Goal: Task Accomplishment & Management: Complete application form

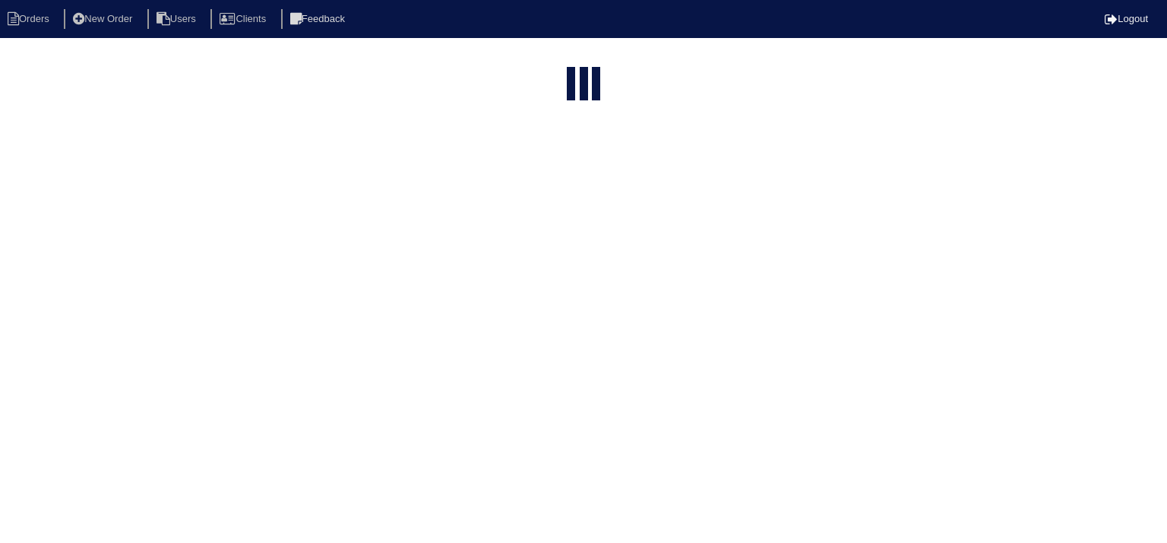
select select "15"
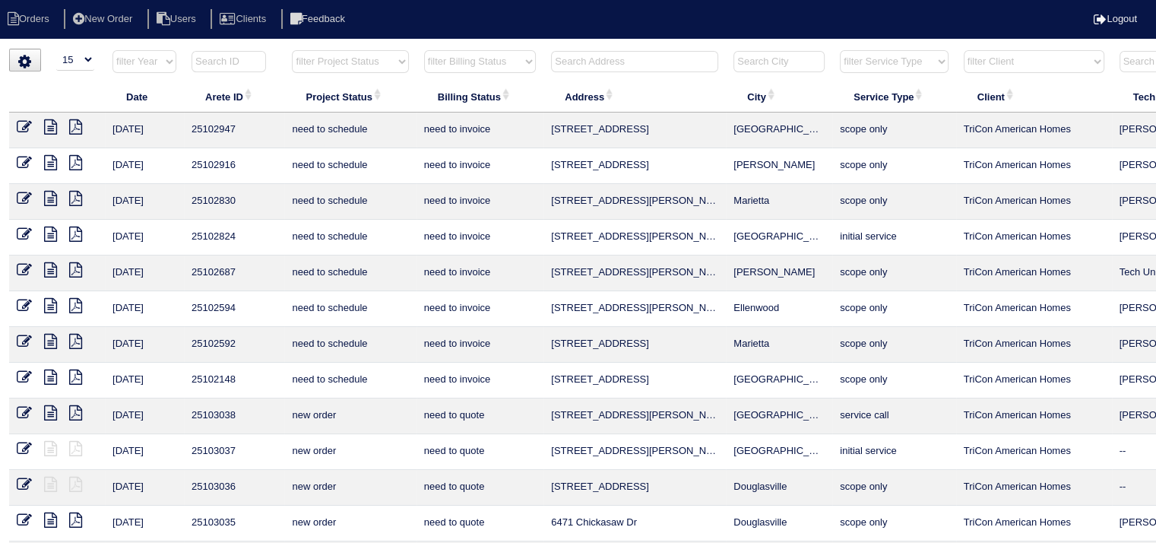
click at [582, 60] on input "text" at bounding box center [634, 61] width 167 height 21
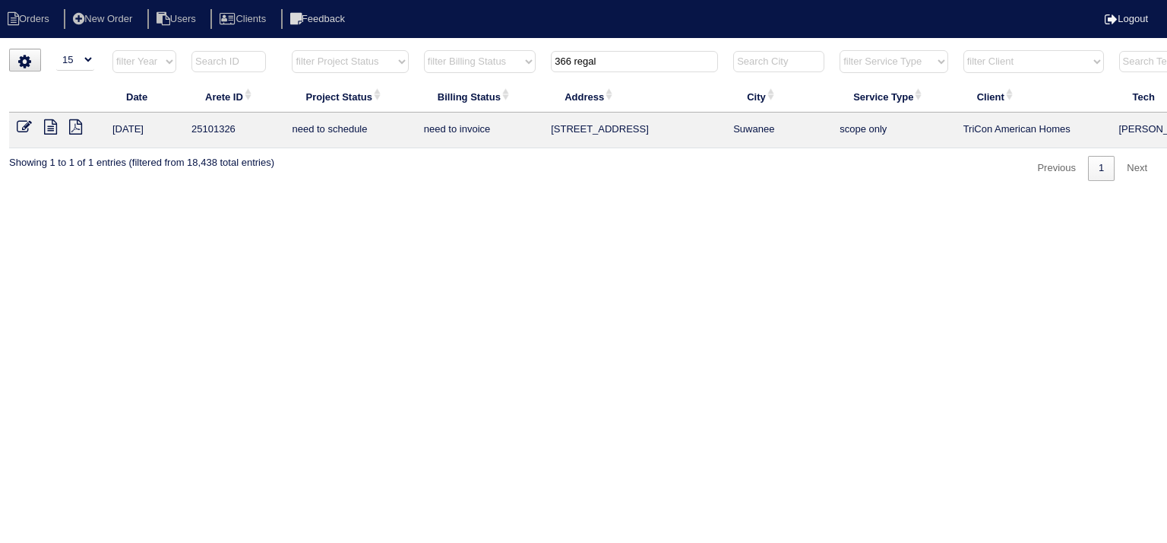
type input "366 regal"
click at [52, 125] on icon at bounding box center [50, 126] width 13 height 15
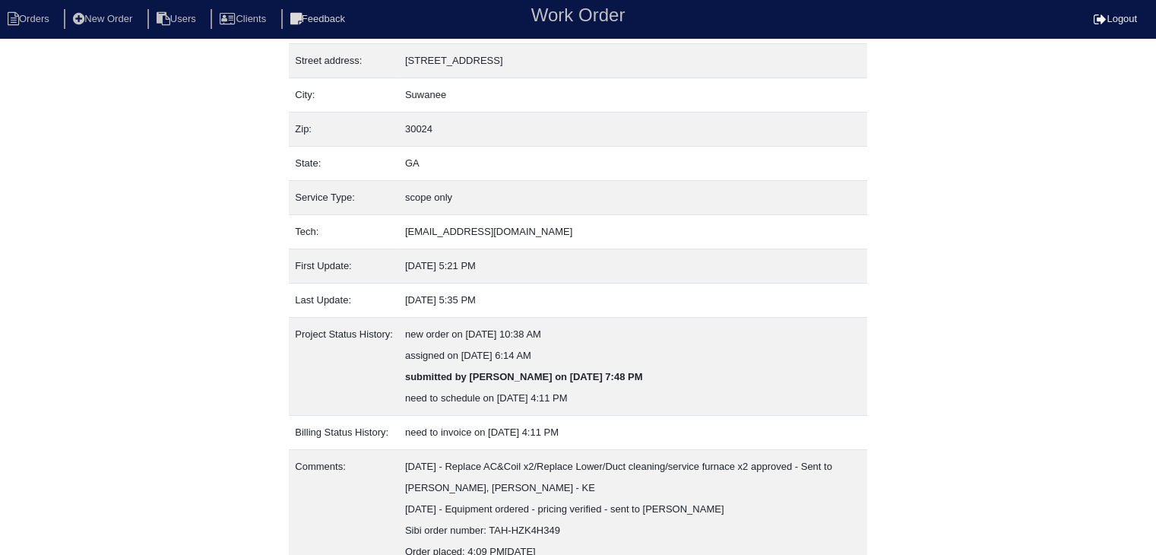
scroll to position [158, 0]
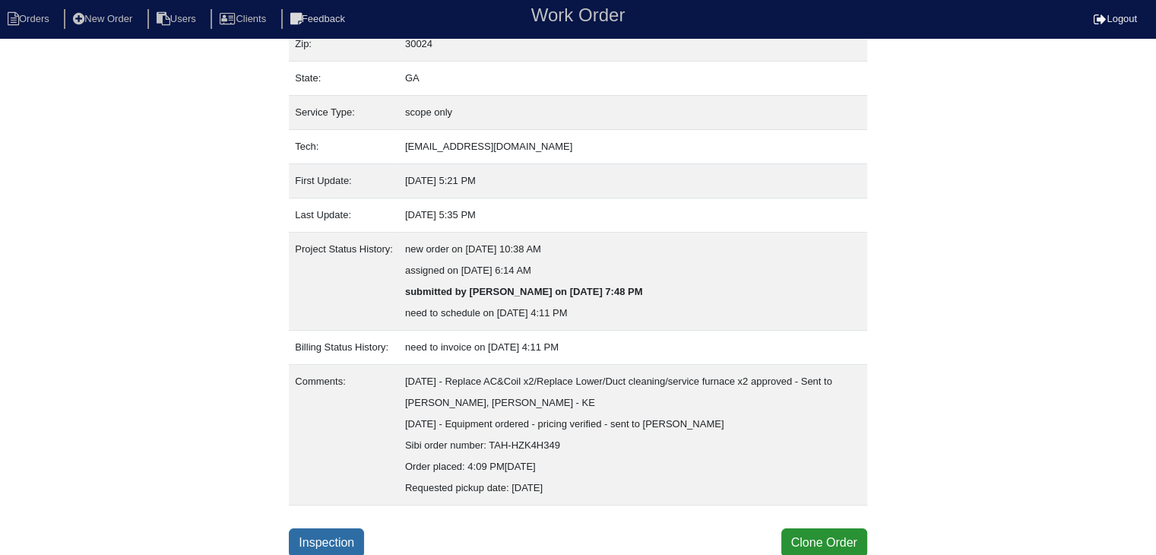
click at [337, 540] on link "Inspection" at bounding box center [326, 542] width 75 height 29
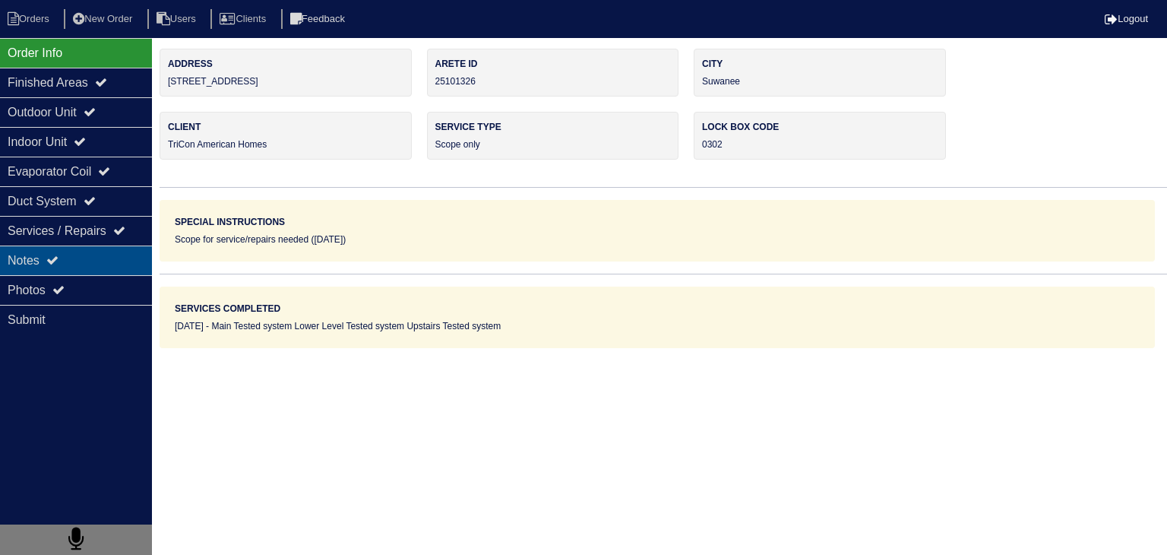
click at [99, 262] on div "Notes" at bounding box center [76, 260] width 152 height 30
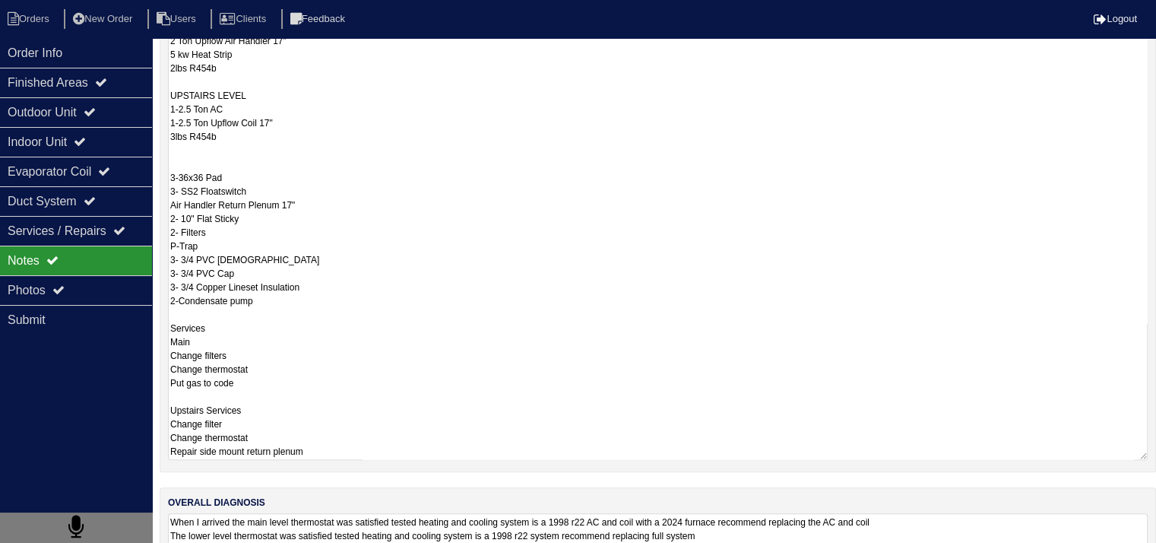
scroll to position [466, 0]
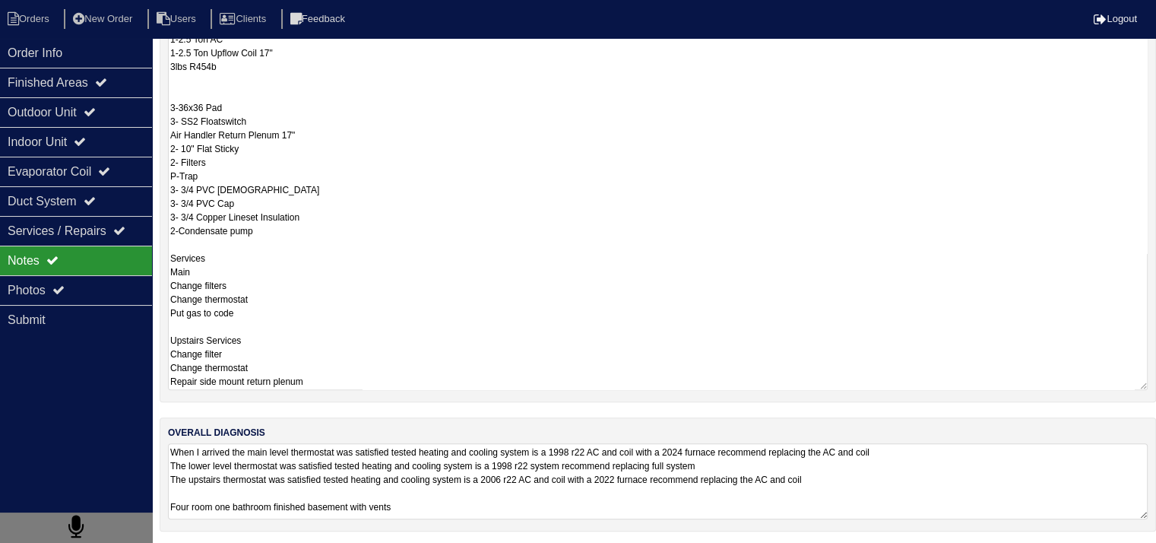
drag, startPoint x: 170, startPoint y: 340, endPoint x: 349, endPoint y: 391, distance: 185.7
click at [349, 391] on div "repair scopes MAIN LEVEL 2.5 Ton AC 2.5 Ton Upflow Coil 17" 2lbs R454b LOWER LE…" at bounding box center [658, 121] width 996 height 561
click at [372, 456] on textarea "When I arrived the main level thermostat was satisfied tested heating and cooli…" at bounding box center [658, 481] width 980 height 76
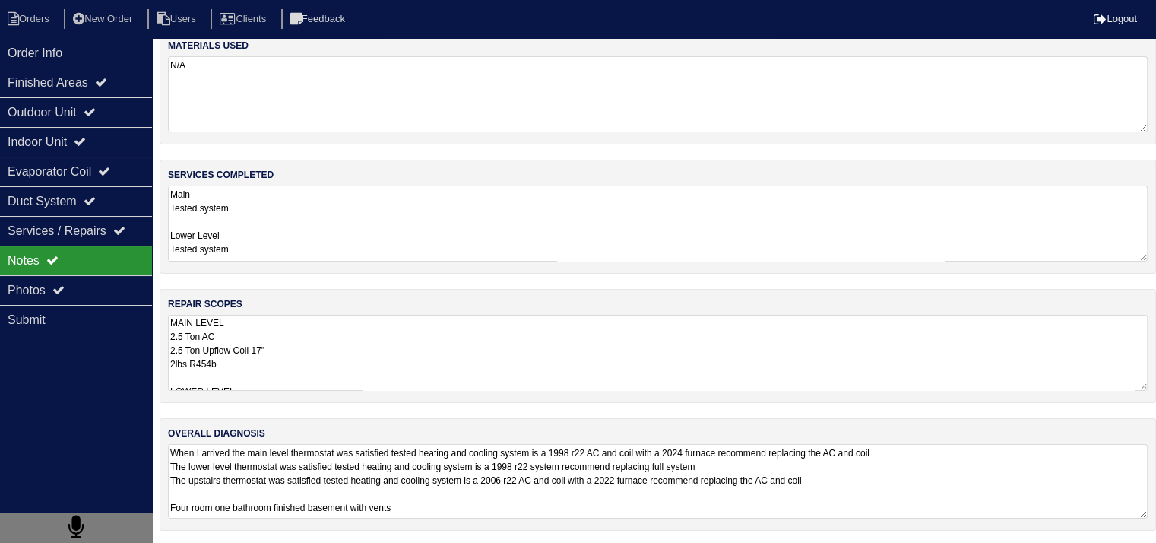
click at [362, 483] on textarea "When I arrived the main level thermostat was satisfied tested heating and cooli…" at bounding box center [658, 481] width 980 height 74
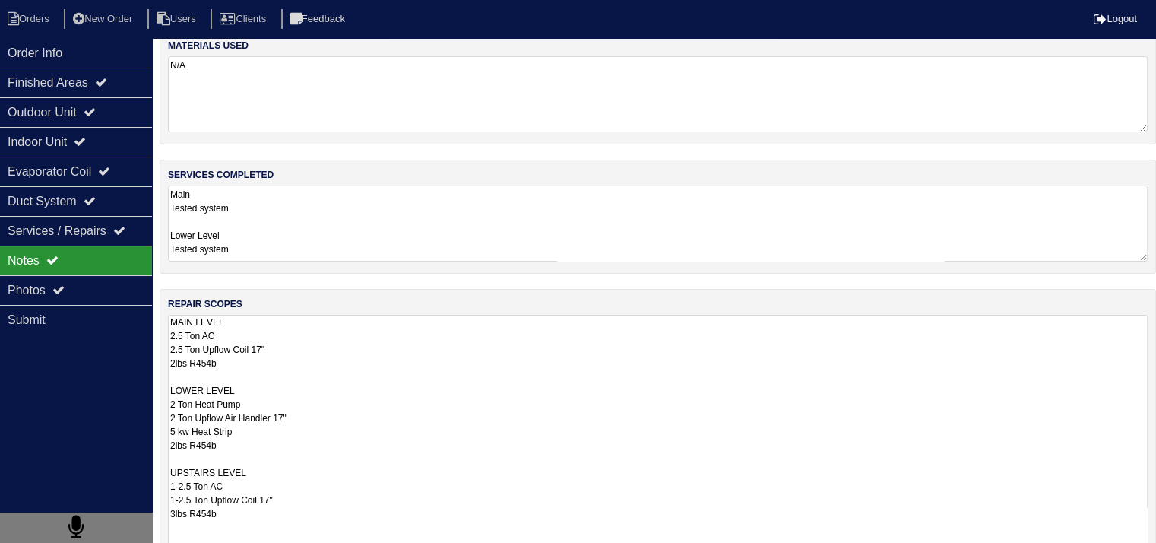
scroll to position [1, 0]
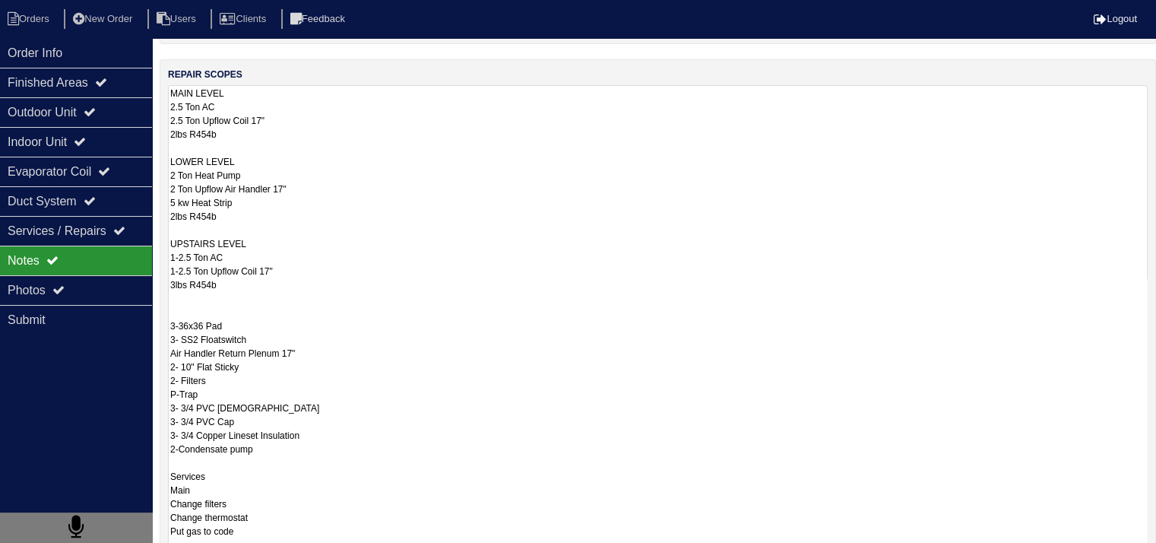
scroll to position [398, 0]
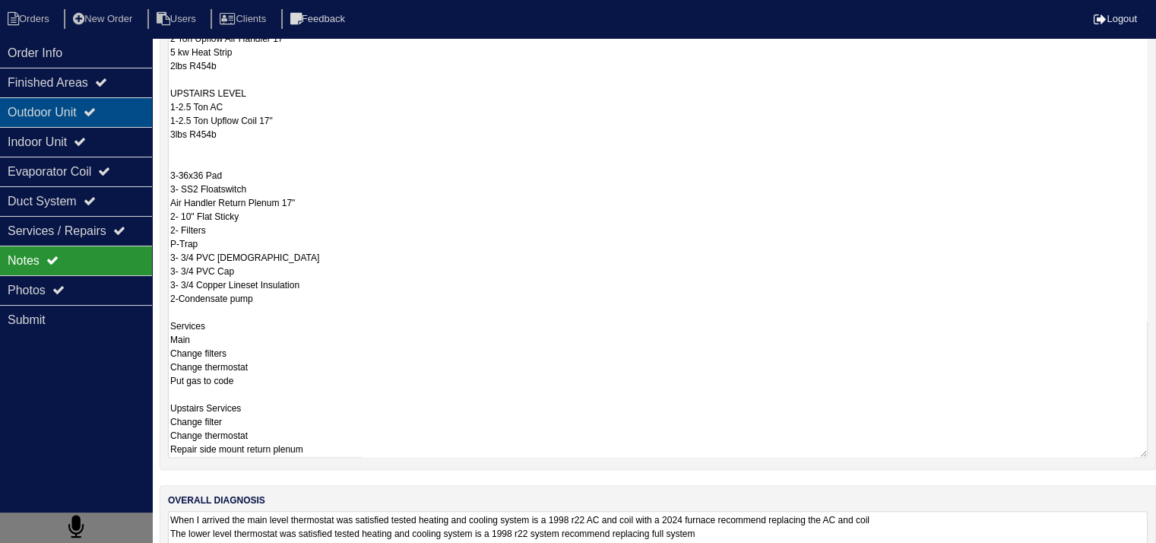
click at [45, 119] on div "Outdoor Unit" at bounding box center [76, 112] width 152 height 30
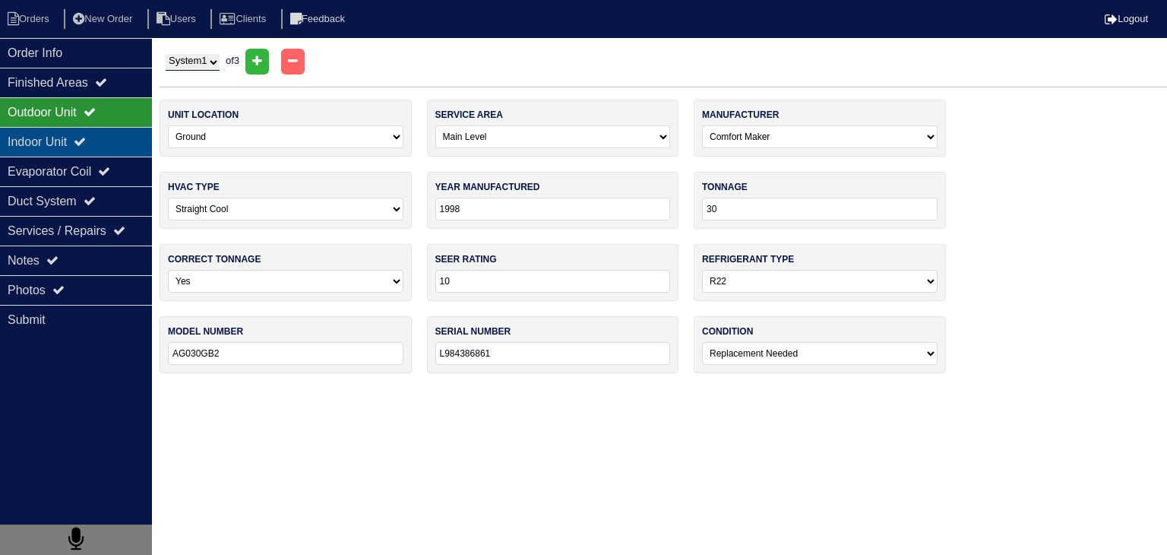
click at [86, 144] on icon at bounding box center [80, 141] width 12 height 12
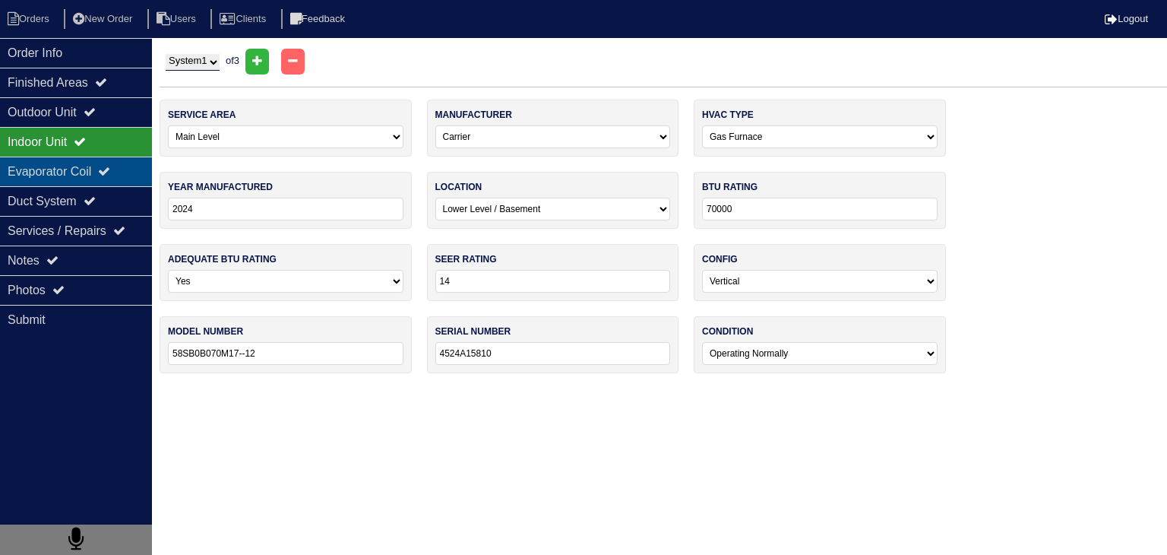
click at [59, 174] on div "Evaporator Coil" at bounding box center [76, 172] width 152 height 30
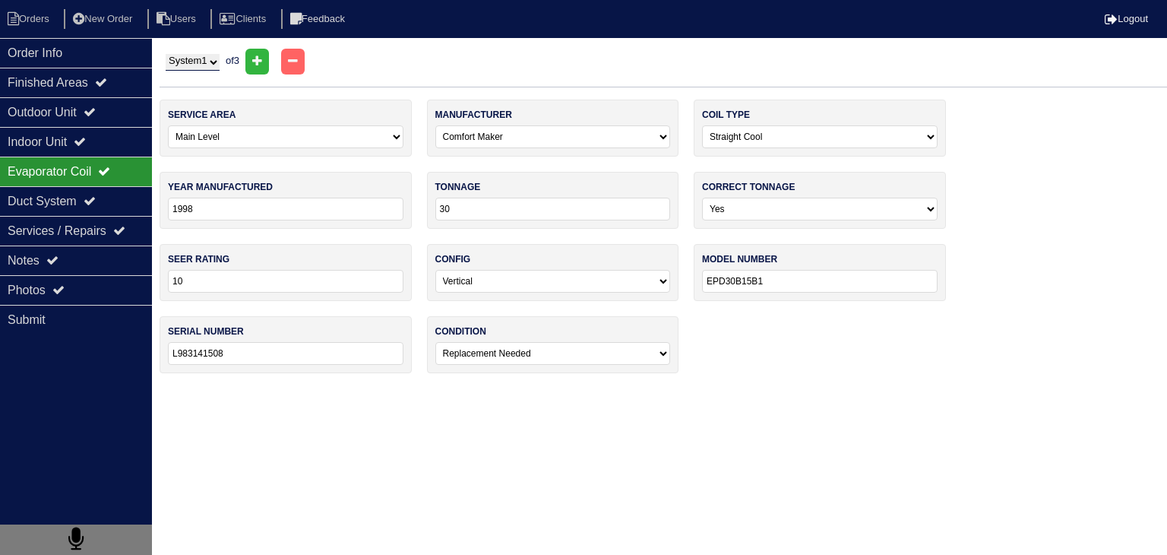
click at [220, 65] on select "System 1 System 2 System 3" at bounding box center [193, 62] width 54 height 17
select select "2"
click at [166, 54] on select "System 1 System 2 System 3" at bounding box center [193, 62] width 54 height 17
select select "2"
select select "Comfort Maker"
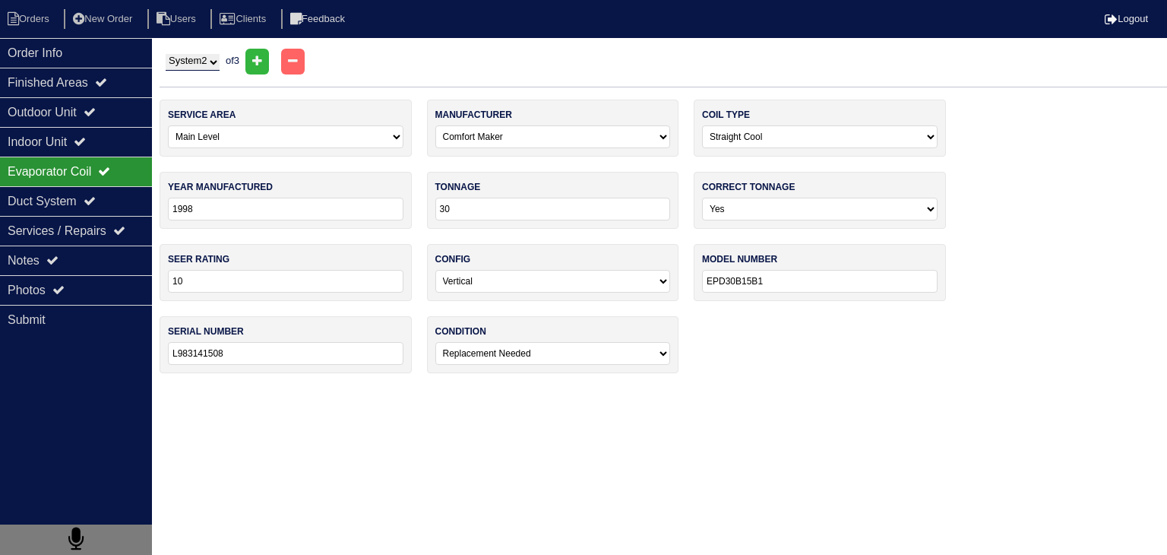
select select "1"
type input "1998"
type input "24000"
type input "10"
type input "NFCP2400A2"
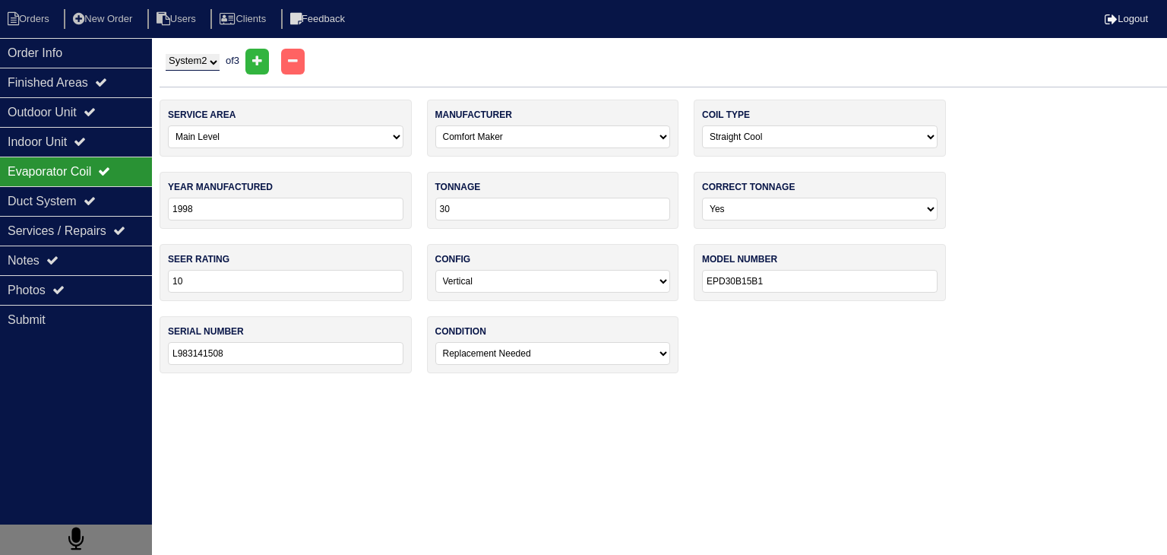
type input "L9816 36061"
select select "2"
select select "1"
type input "24"
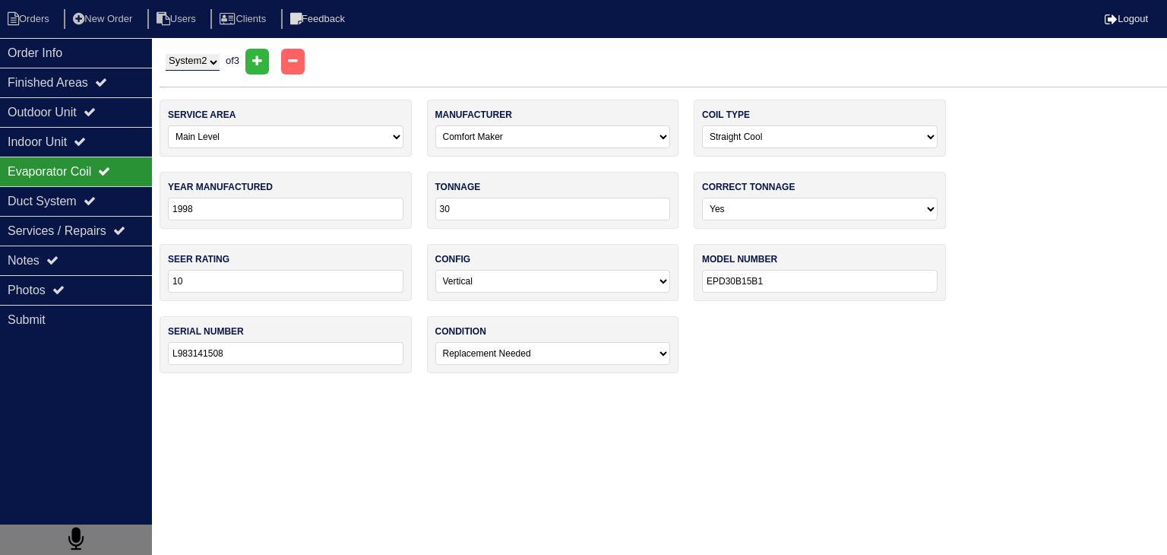
type input "NFCP2400A2"
type input "L981636061"
click at [57, 144] on div "Indoor Unit" at bounding box center [76, 142] width 152 height 30
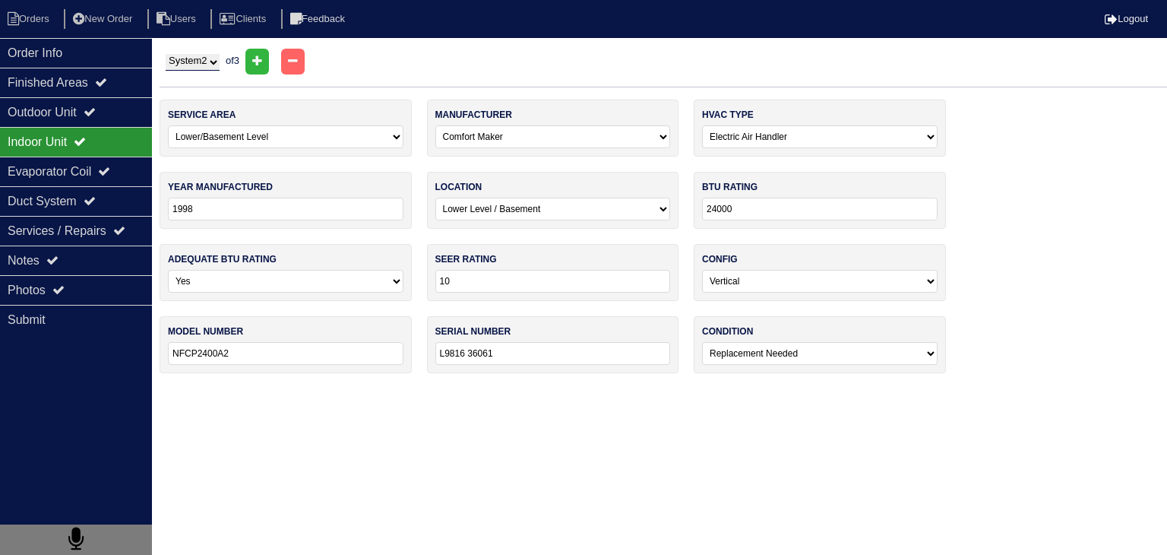
click at [52, 142] on div "Indoor Unit" at bounding box center [76, 142] width 152 height 30
click at [220, 63] on select "System 1 System 2 System 3" at bounding box center [193, 62] width 54 height 17
select select "3"
click at [166, 54] on select "System 1 System 2 System 3" at bounding box center [193, 62] width 54 height 17
select select "1"
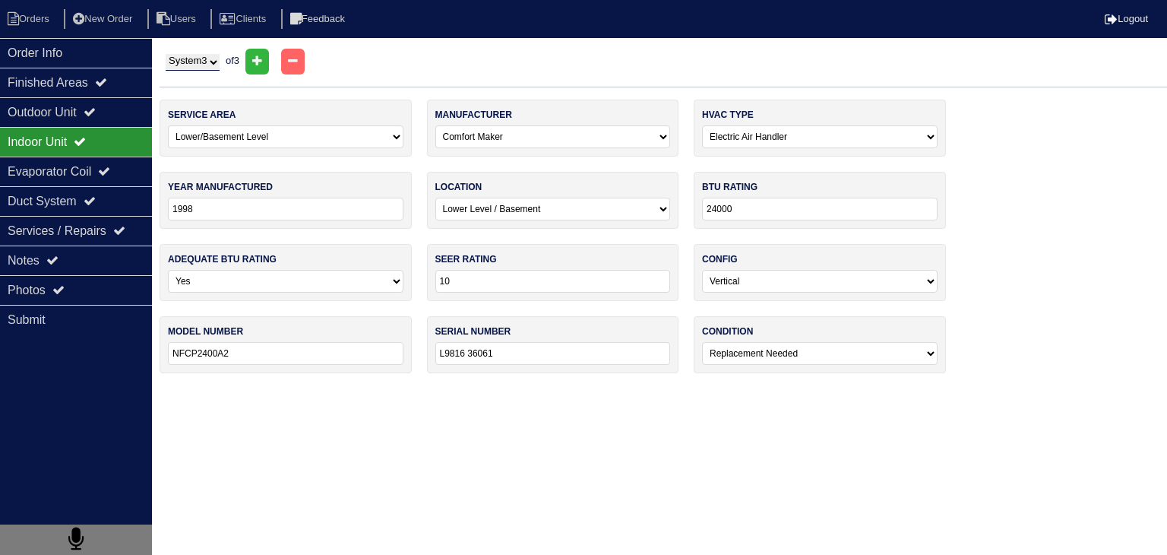
select select "[PERSON_NAME]"
select select "0"
type input "2006"
type input "30"
type input "GBC130301AB"
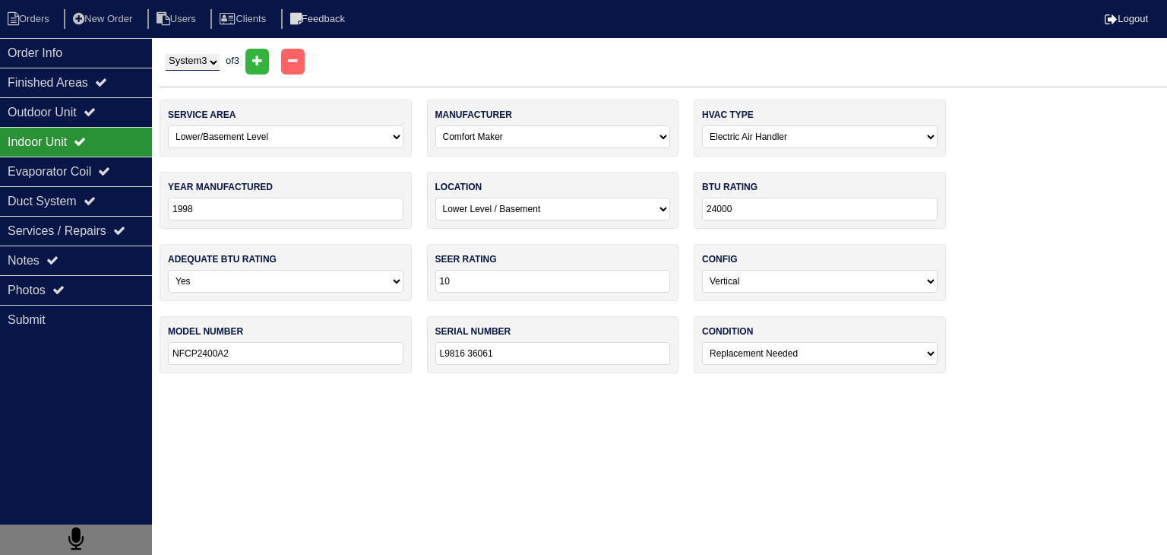
type input "0610121442"
select select "1"
select select "[PERSON_NAME]"
select select "0"
type input "2022"
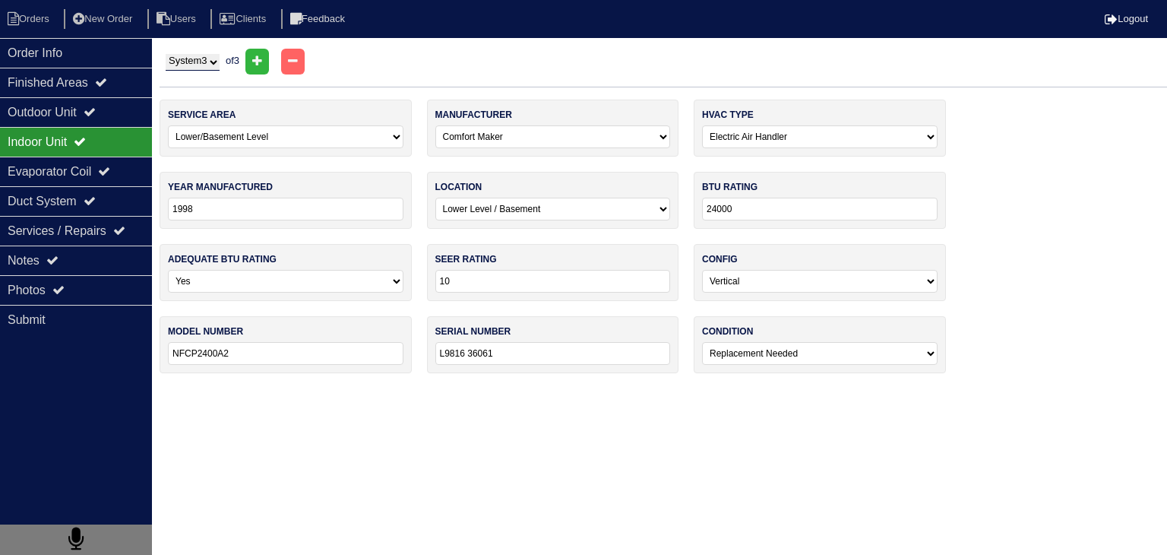
select select "0"
type input "80000"
type input "14"
type input "GM9S800804BNAA"
type input "2203526637"
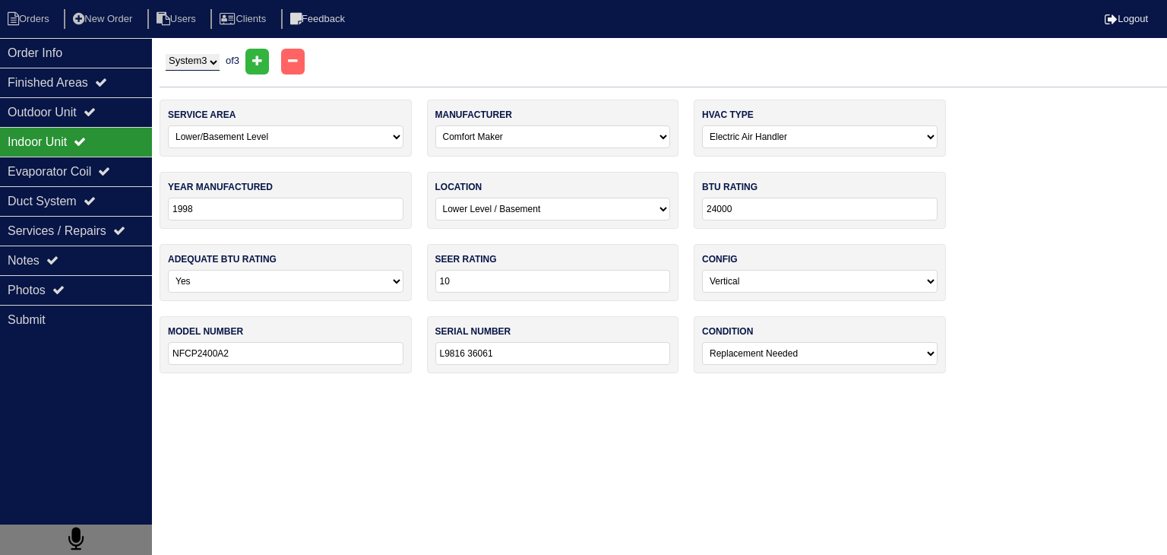
select select "0"
click at [71, 113] on div "Outdoor Unit" at bounding box center [76, 112] width 152 height 30
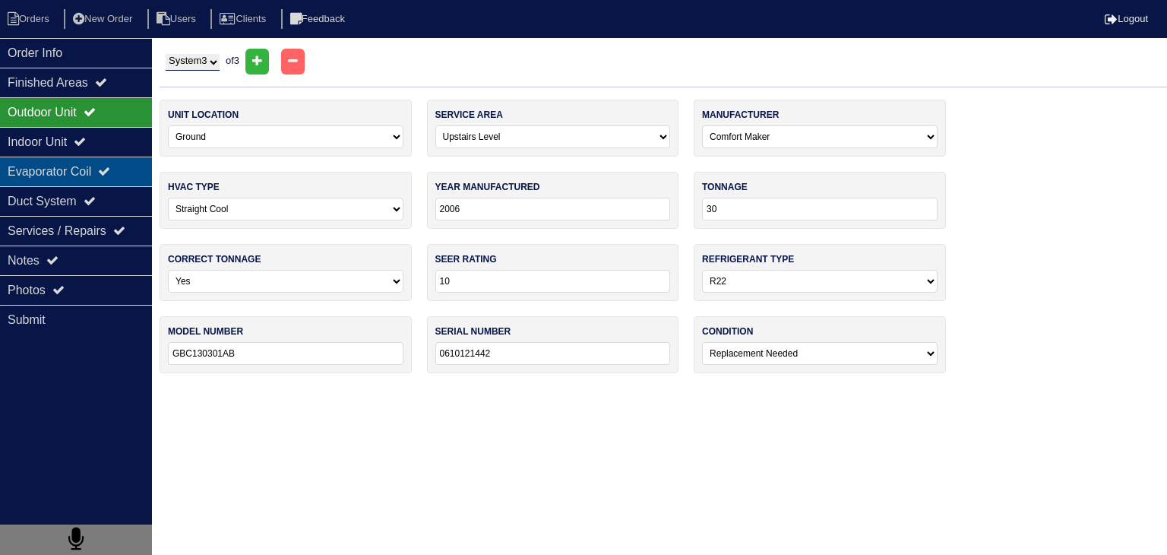
click at [51, 178] on div "Evaporator Coil" at bounding box center [76, 172] width 152 height 30
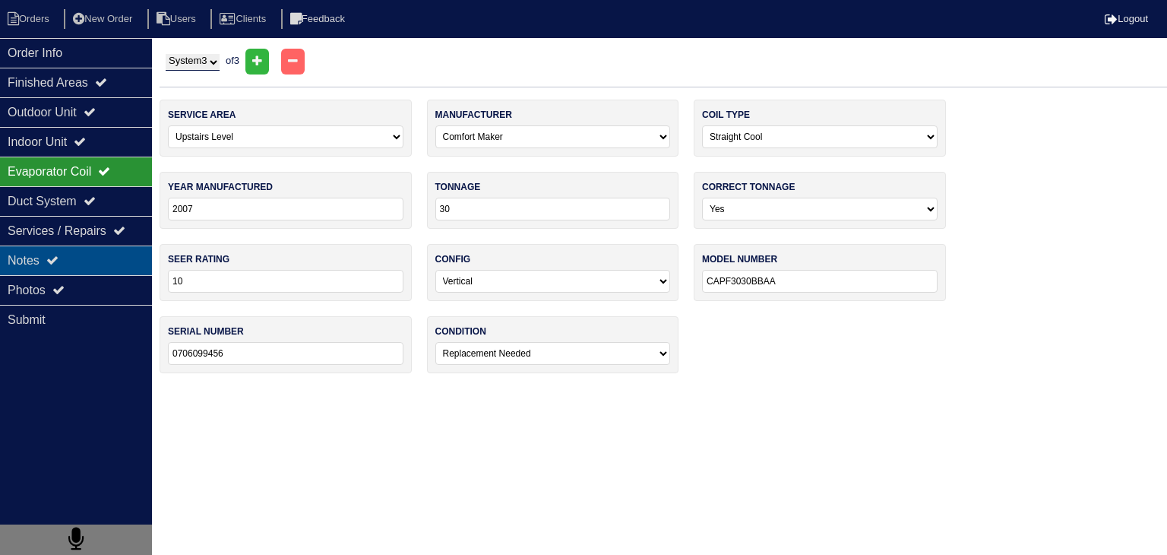
click at [86, 262] on div "Notes" at bounding box center [76, 260] width 152 height 30
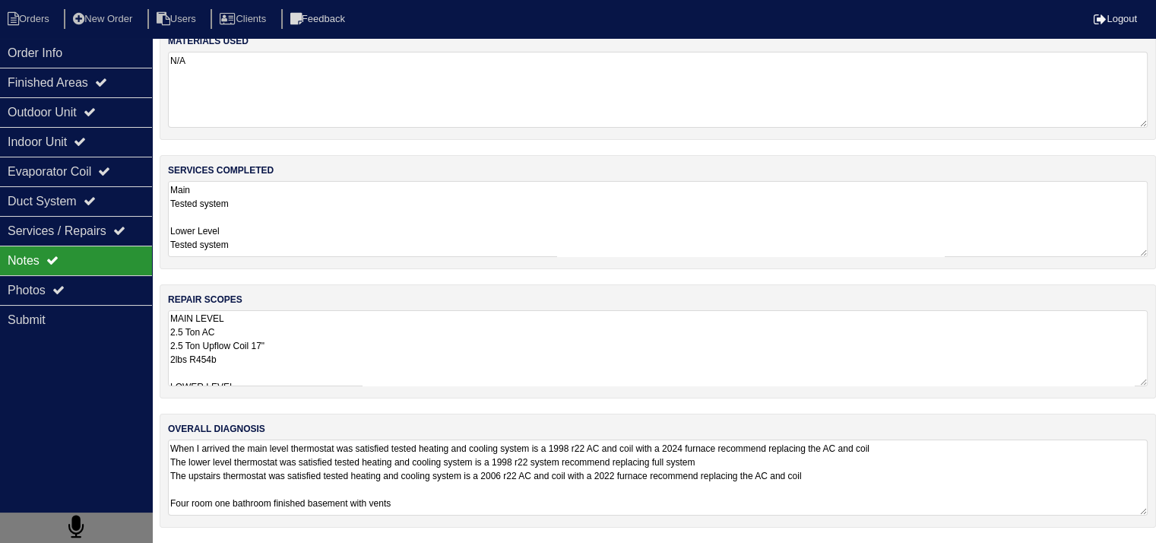
scroll to position [19, 0]
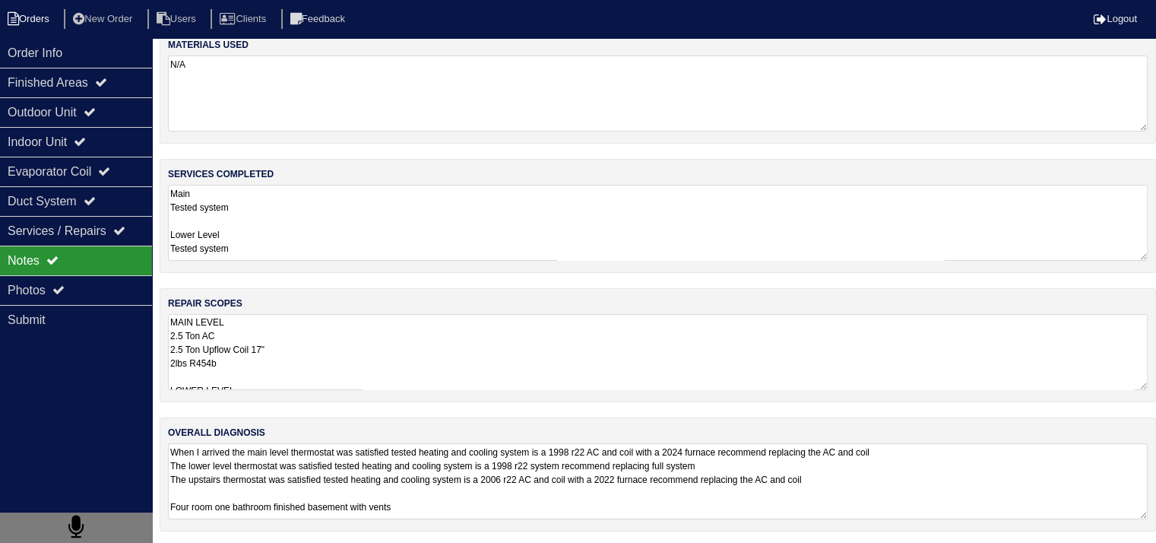
click at [52, 22] on li "Orders" at bounding box center [31, 19] width 62 height 21
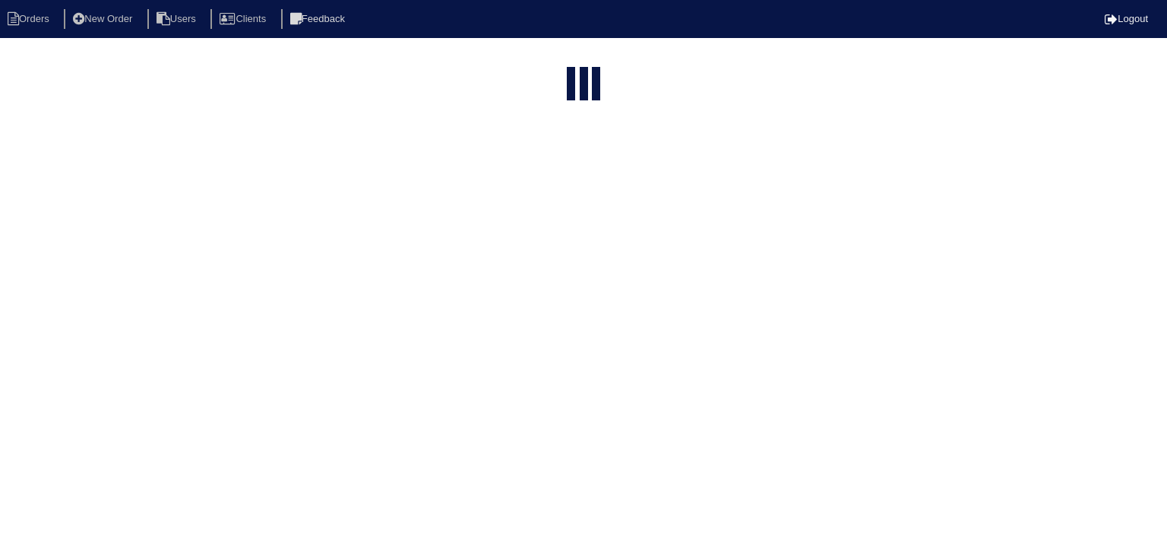
select select "15"
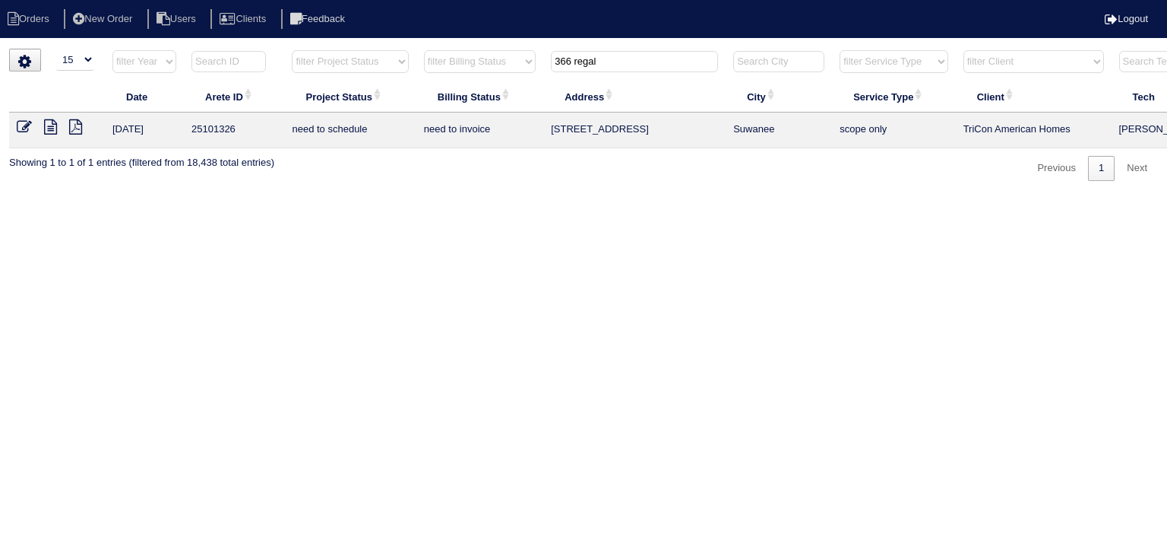
drag, startPoint x: 619, startPoint y: 59, endPoint x: 473, endPoint y: 62, distance: 145.9
click at [473, 62] on tr "filter Year -- Any Year -- 2025 2024 2023 2022 2021 2020 2019 filter Project St…" at bounding box center [667, 64] width 1317 height 31
type input "4556 belle"
click at [55, 129] on icon at bounding box center [50, 126] width 13 height 15
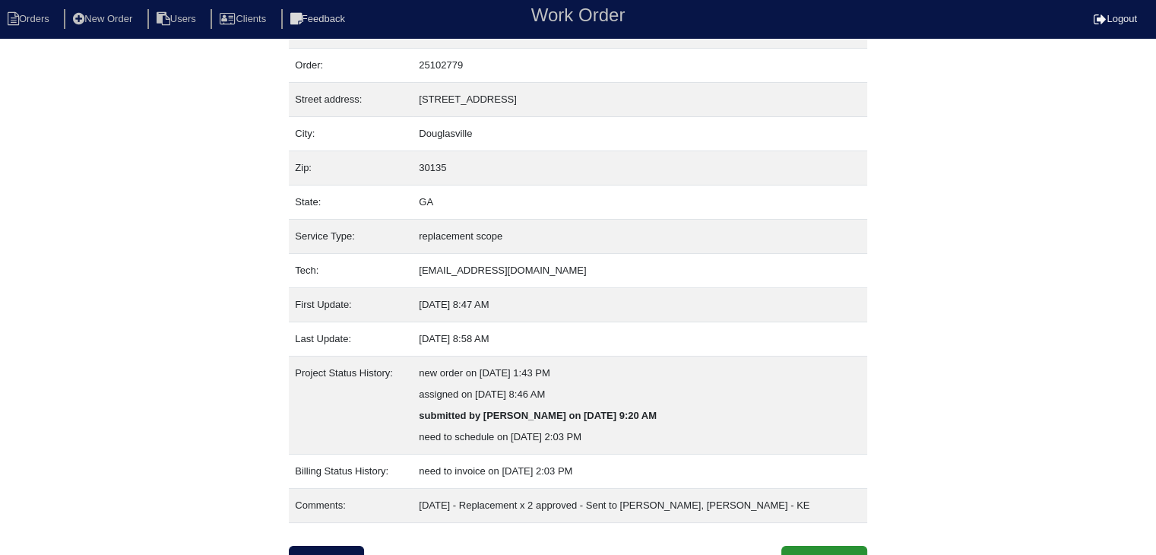
scroll to position [52, 0]
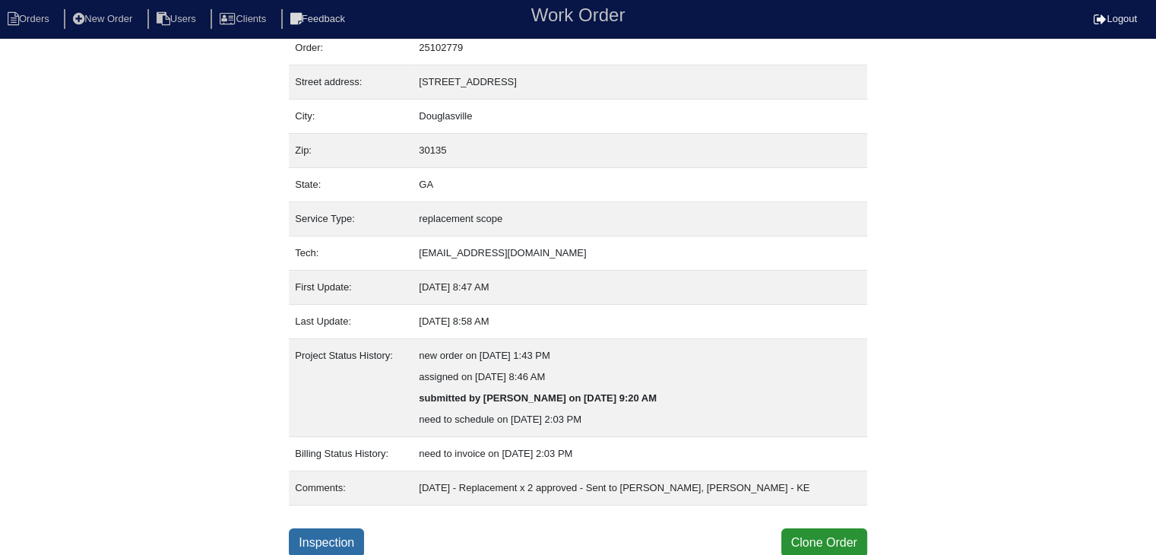
click at [325, 537] on link "Inspection" at bounding box center [326, 542] width 75 height 29
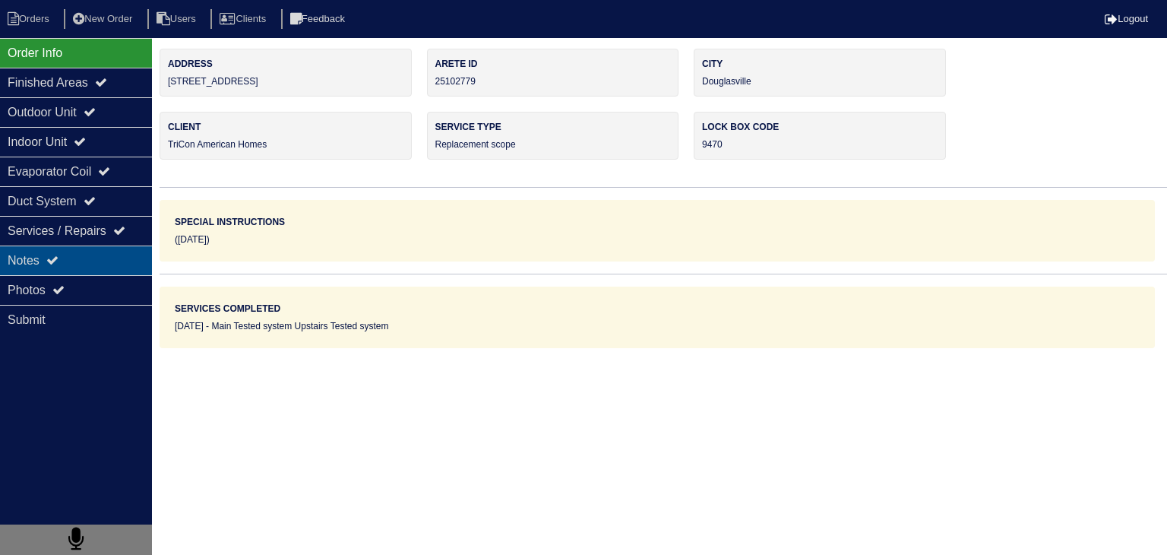
click at [69, 261] on div "Notes" at bounding box center [76, 260] width 152 height 30
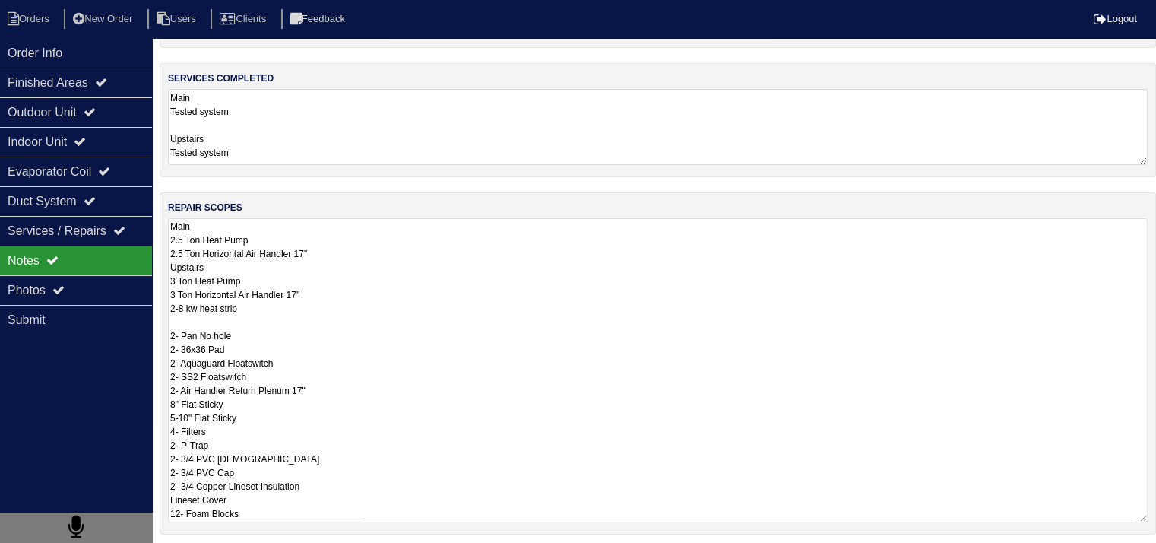
scroll to position [247, 0]
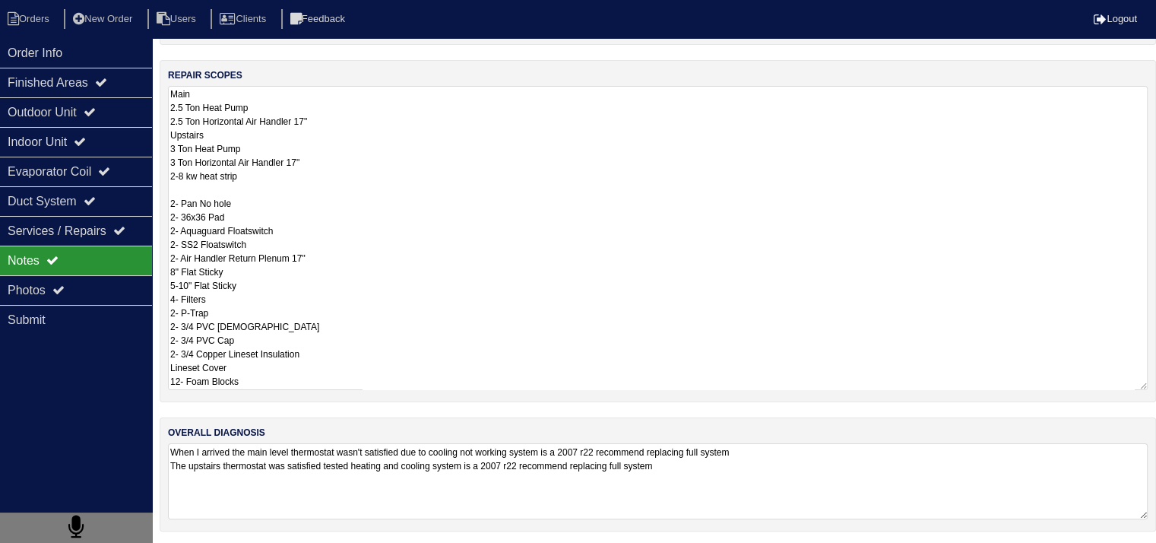
drag, startPoint x: 172, startPoint y: 341, endPoint x: 364, endPoint y: 590, distance: 314.2
click at [364, 546] on html "Orders New Order Users Clients Feedback Logout Orders New Order Users Clients M…" at bounding box center [578, 149] width 1156 height 793
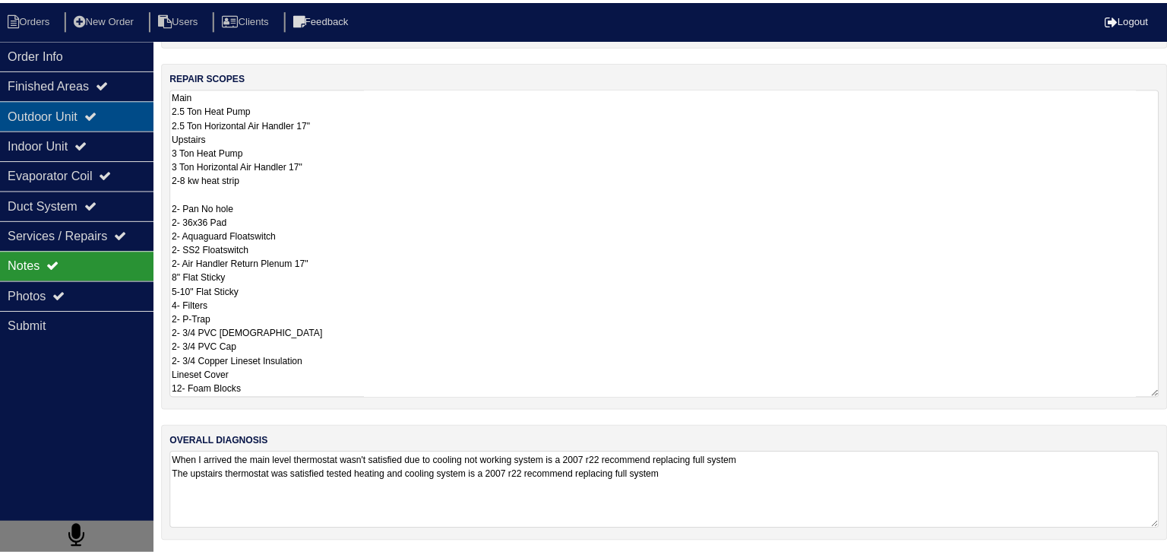
scroll to position [0, 0]
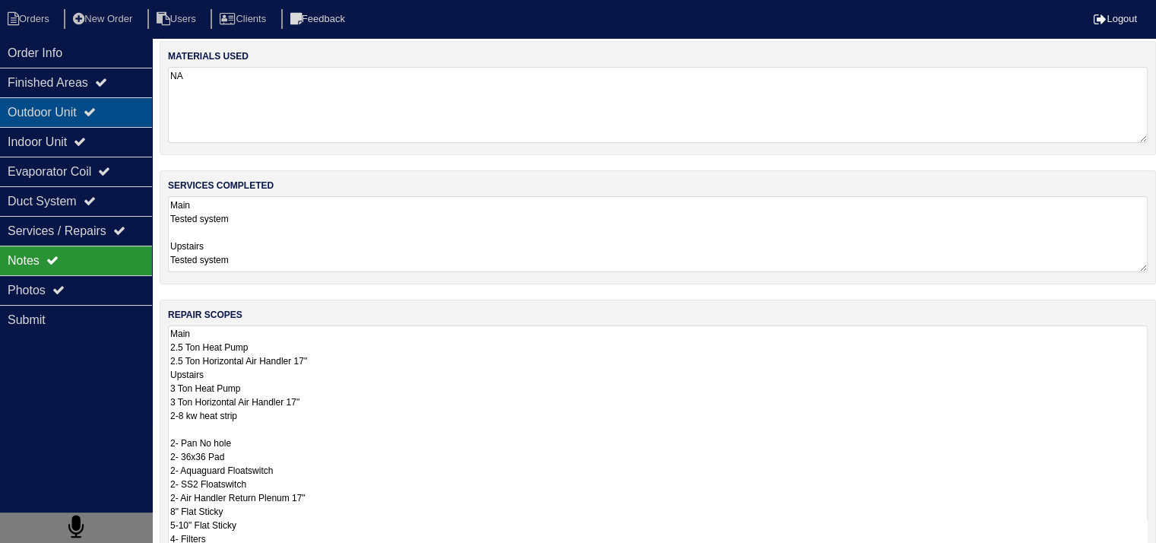
click at [40, 107] on div "Outdoor Unit" at bounding box center [76, 112] width 152 height 30
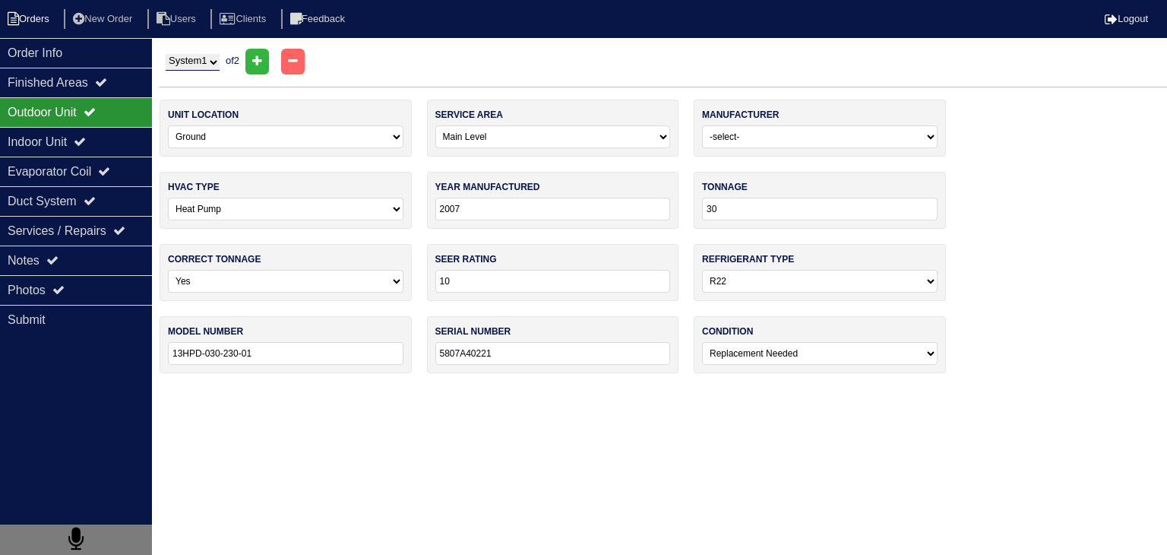
click at [33, 18] on li "Orders" at bounding box center [31, 19] width 62 height 21
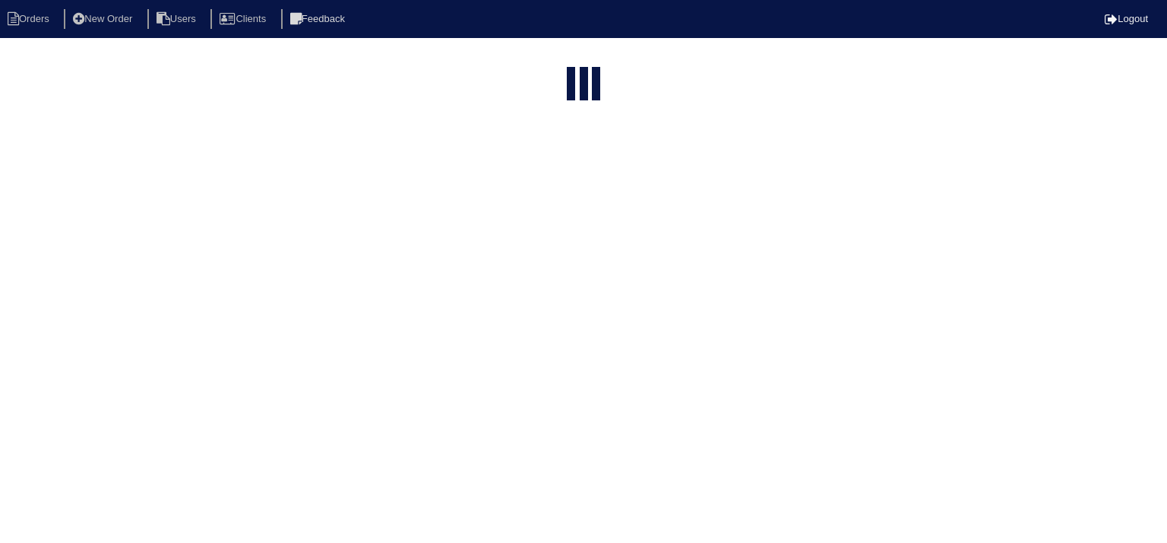
select select "15"
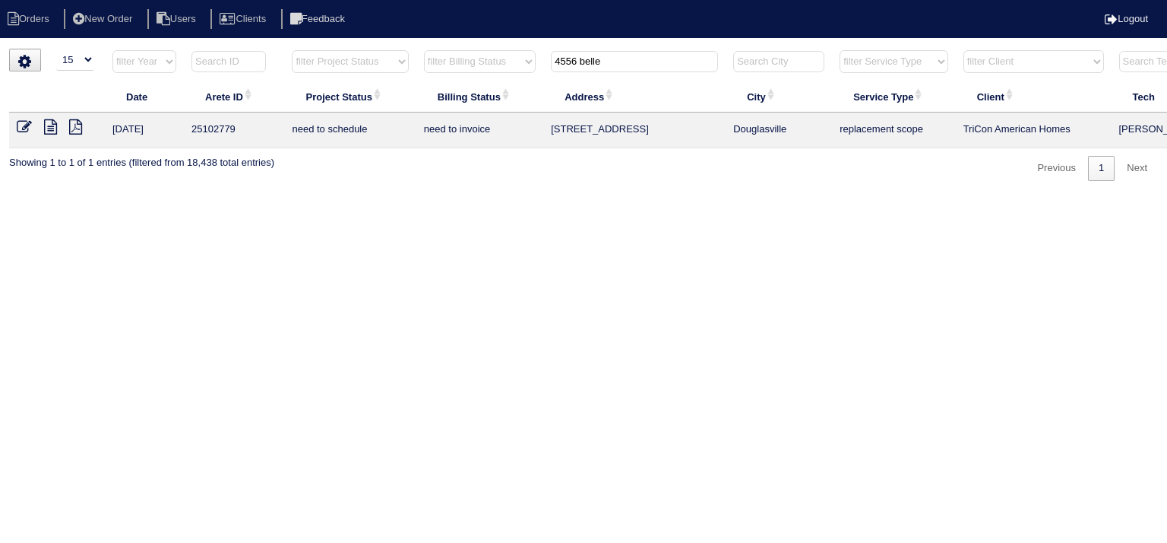
drag, startPoint x: 618, startPoint y: 62, endPoint x: 482, endPoint y: 68, distance: 136.1
click at [482, 68] on tr "filter Year -- Any Year -- 2025 2024 2023 2022 2021 2020 2019 filter Project St…" at bounding box center [667, 64] width 1317 height 31
type input "4365 rose"
click at [47, 127] on icon at bounding box center [50, 126] width 13 height 15
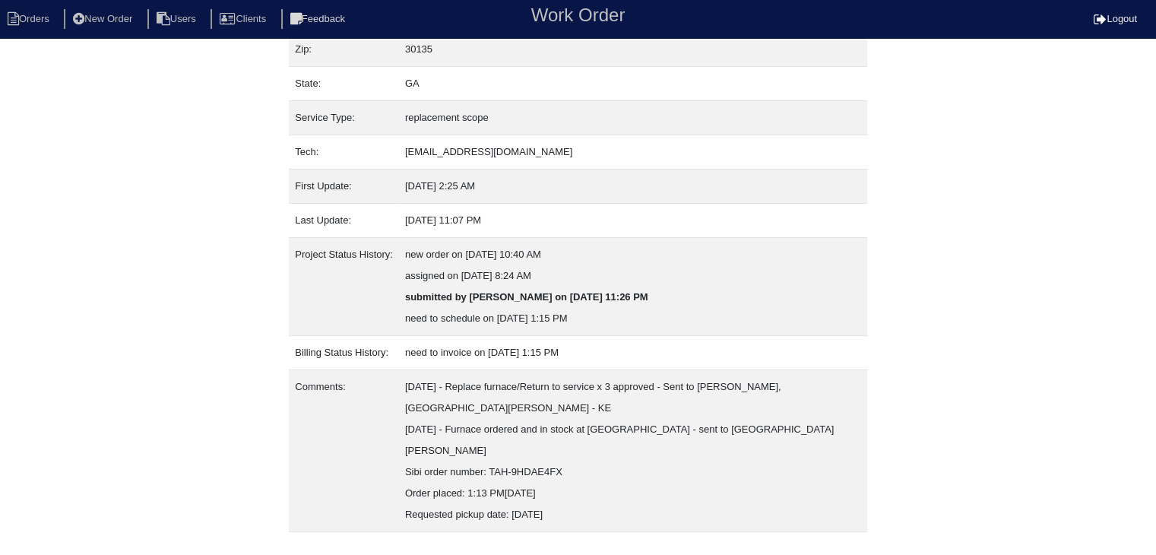
scroll to position [158, 0]
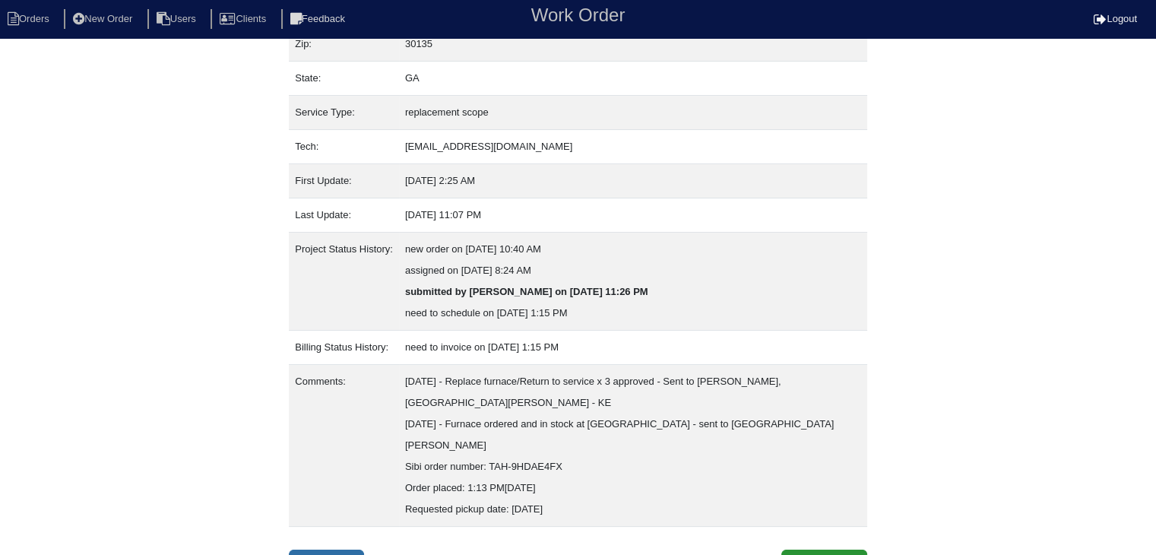
click at [331, 549] on link "Inspection" at bounding box center [326, 563] width 75 height 29
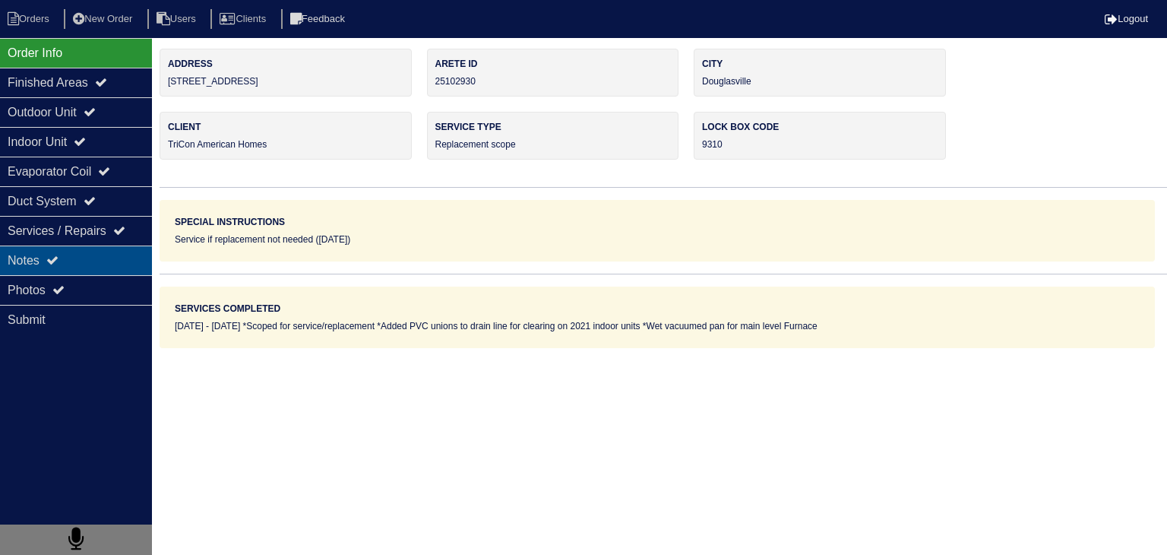
click at [73, 264] on div "Notes" at bounding box center [76, 260] width 152 height 30
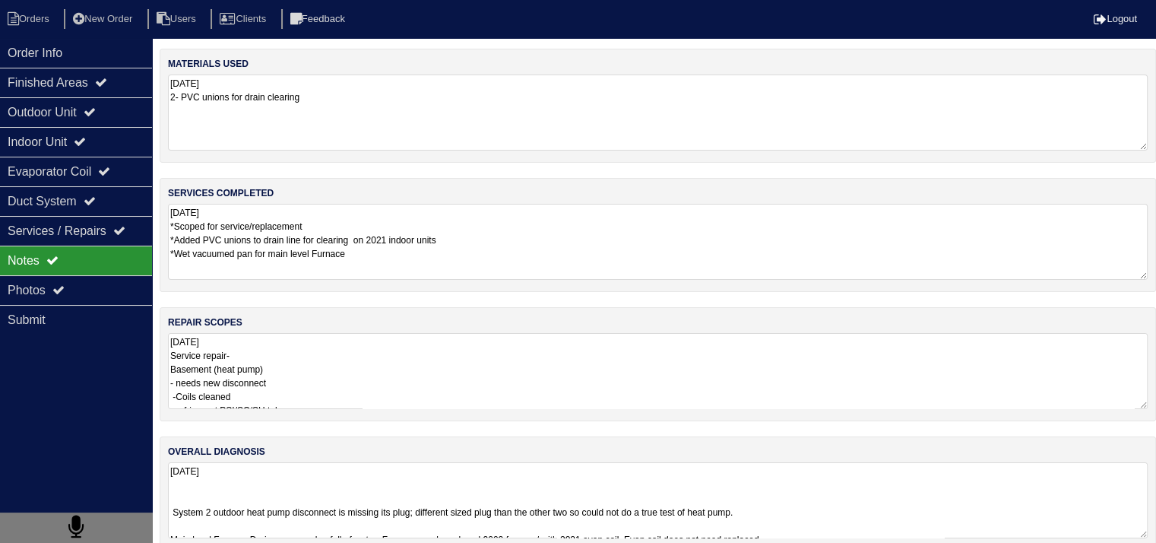
click at [296, 346] on textarea "08/08/2025 Service repair- Basement (heat pump) - needs new disconnect -Coils c…" at bounding box center [658, 371] width 980 height 76
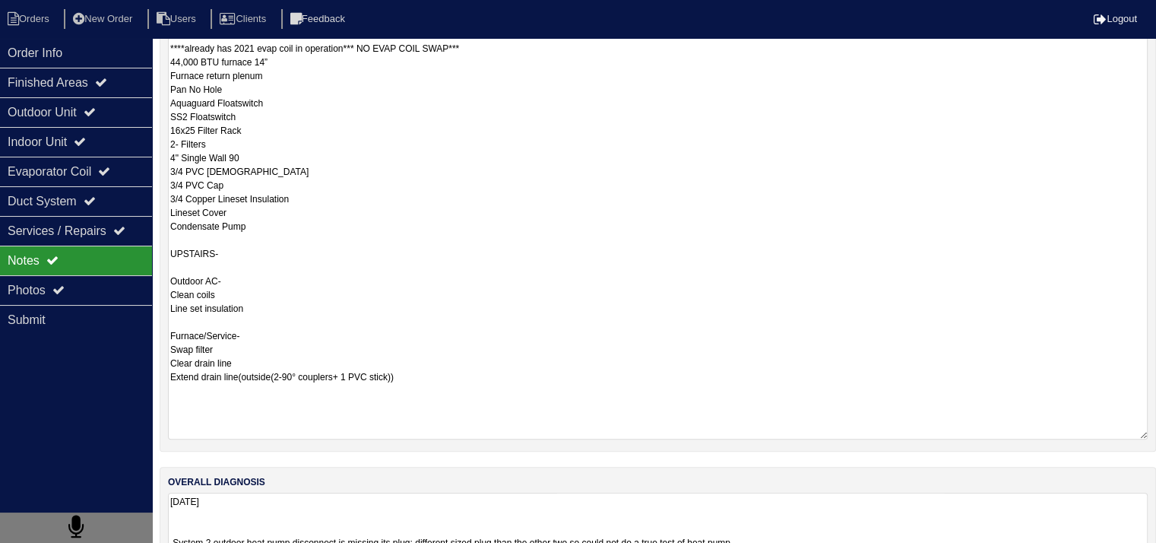
click at [373, 336] on textarea "08/08/2025 Service repair- Basement (heat pump) - needs new disconnect -Coils c…" at bounding box center [658, 82] width 980 height 714
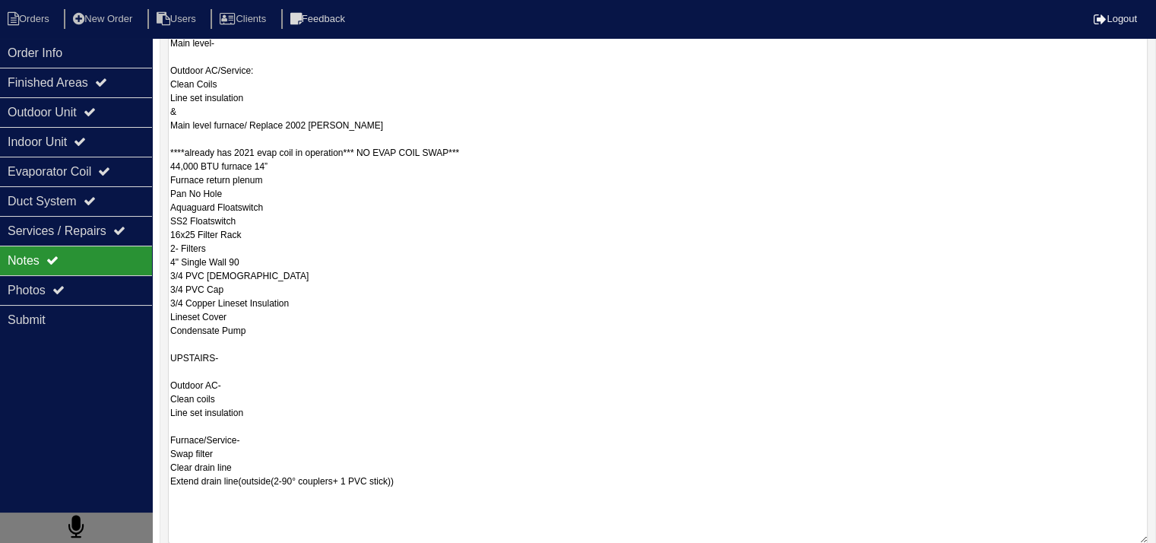
scroll to position [657, 0]
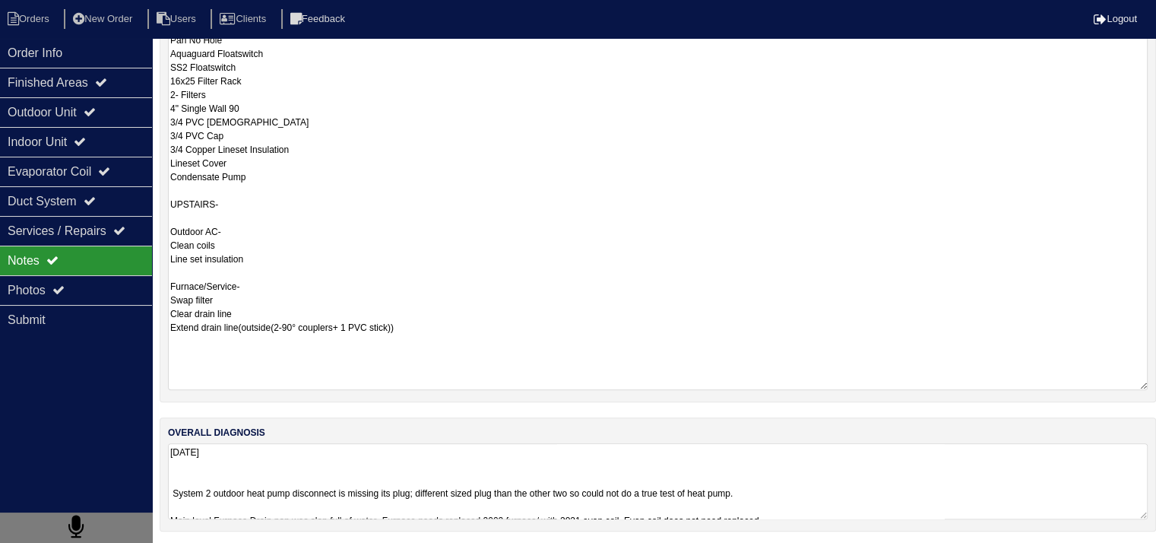
drag, startPoint x: 170, startPoint y: 128, endPoint x: 472, endPoint y: 323, distance: 359.0
click at [472, 323] on textarea "08/08/2025 Service repair- Basement (heat pump) - needs new disconnect -Coils c…" at bounding box center [658, 32] width 980 height 714
click at [443, 195] on textarea "08/08/2025 Service repair- Basement (heat pump) - needs new disconnect -Coils c…" at bounding box center [658, 32] width 980 height 714
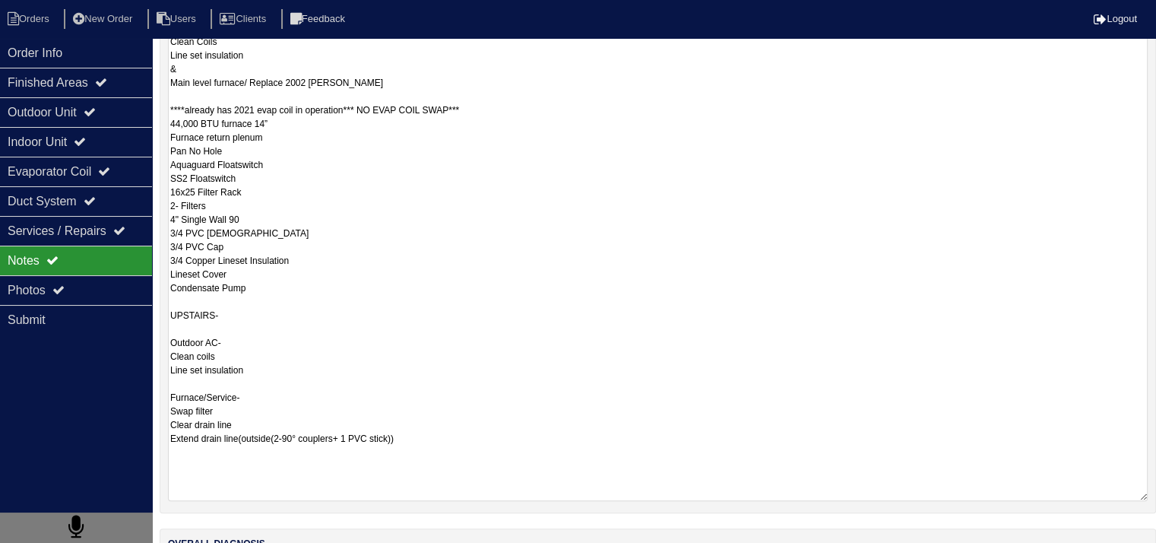
scroll to position [657, 0]
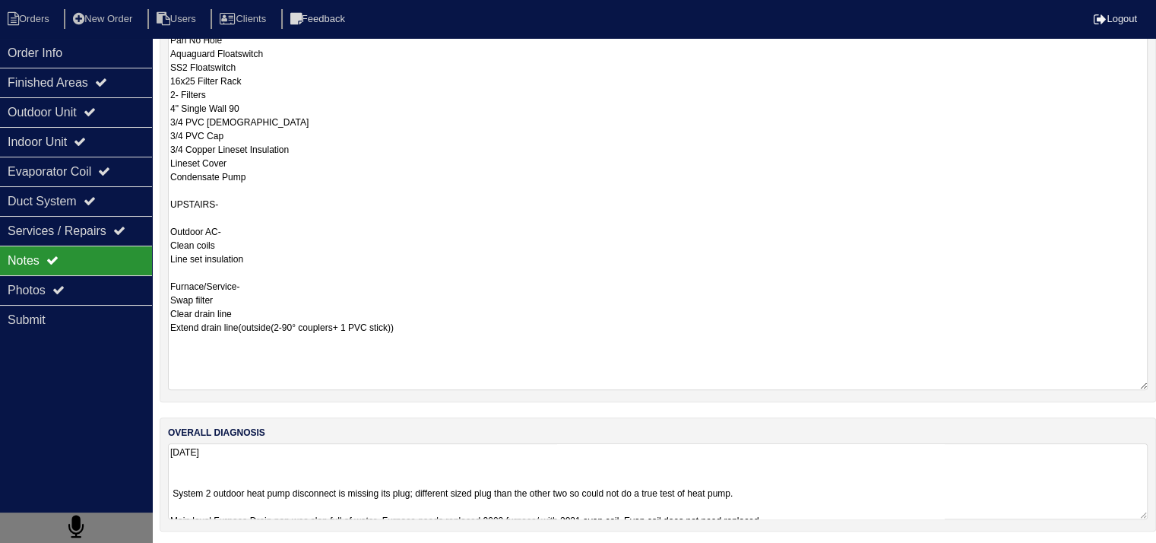
drag, startPoint x: 170, startPoint y: 337, endPoint x: 447, endPoint y: 324, distance: 277.0
click at [447, 324] on textarea "08/08/2025 Service repair- Basement (heat pump) - needs new disconnect -Coils c…" at bounding box center [658, 32] width 980 height 714
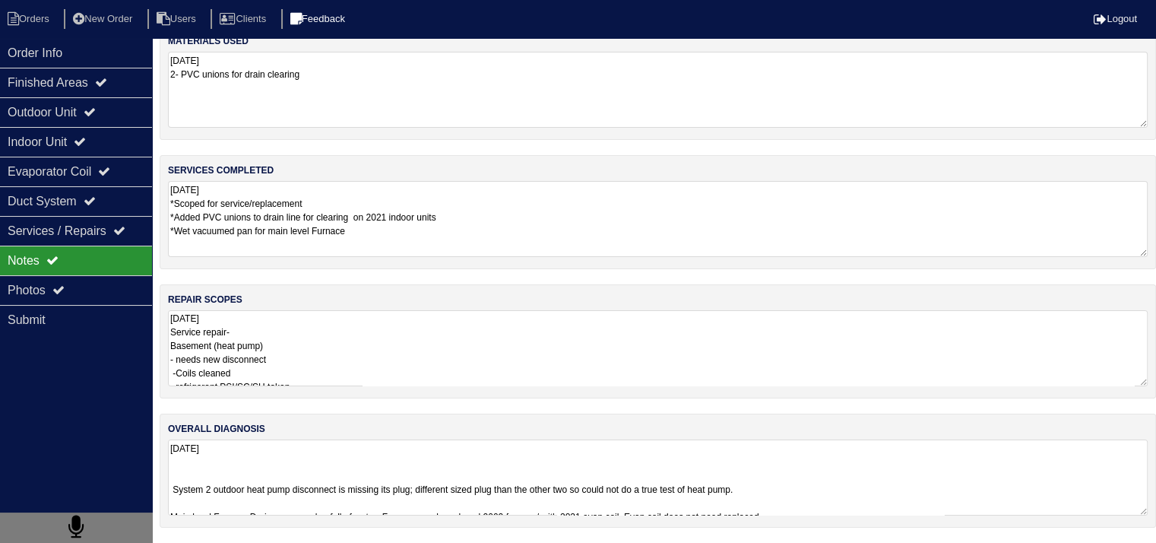
scroll to position [19, 0]
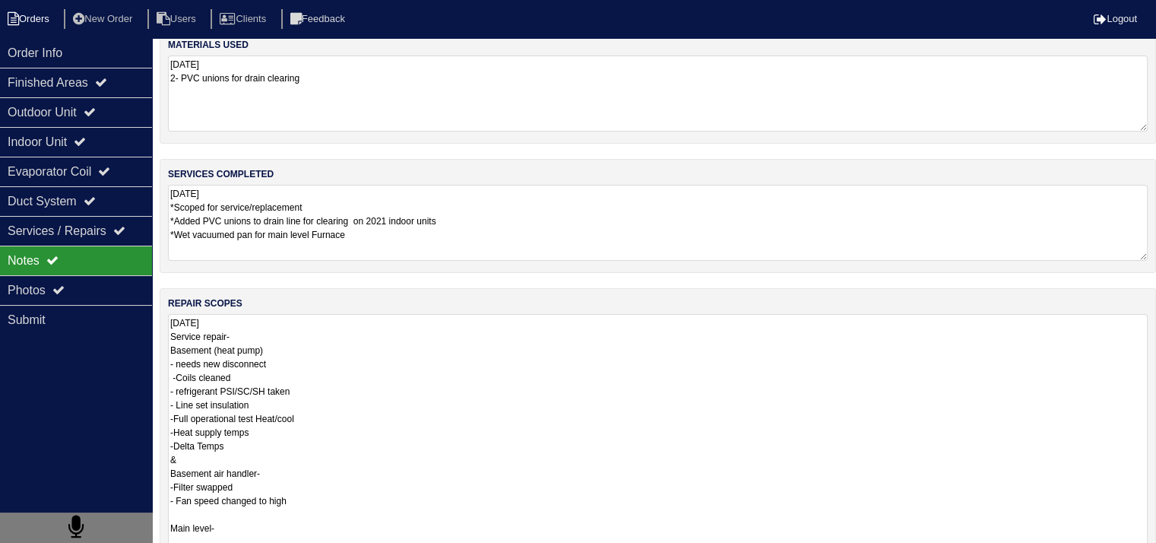
click at [52, 24] on li "Orders" at bounding box center [31, 19] width 62 height 21
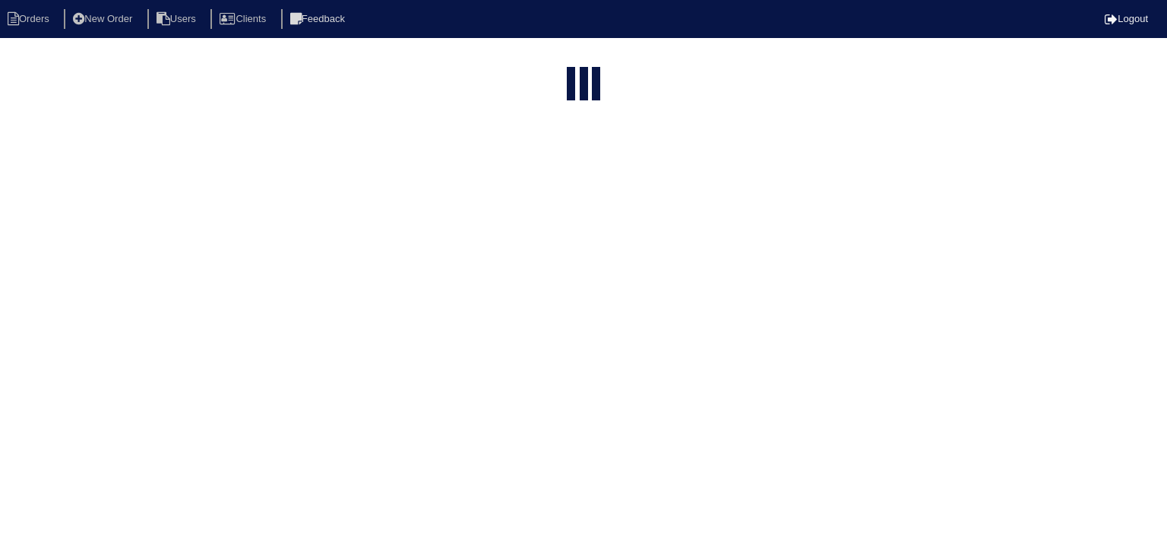
select select "15"
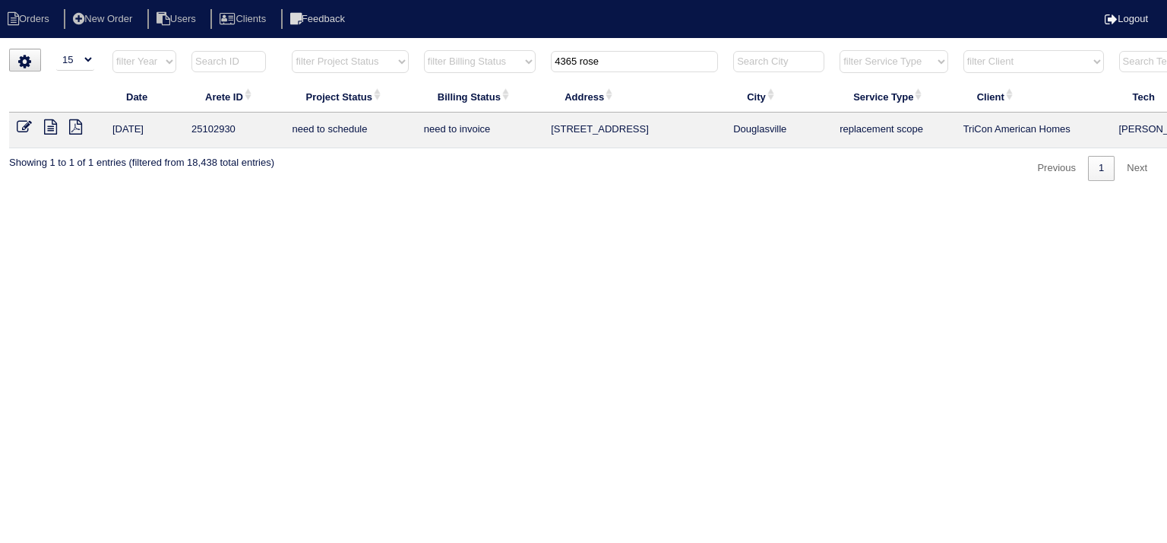
drag, startPoint x: 628, startPoint y: 65, endPoint x: 459, endPoint y: 68, distance: 168.7
click at [459, 68] on tr "filter Year -- Any Year -- 2025 2024 2023 2022 2021 2020 2019 filter Project St…" at bounding box center [667, 64] width 1317 height 31
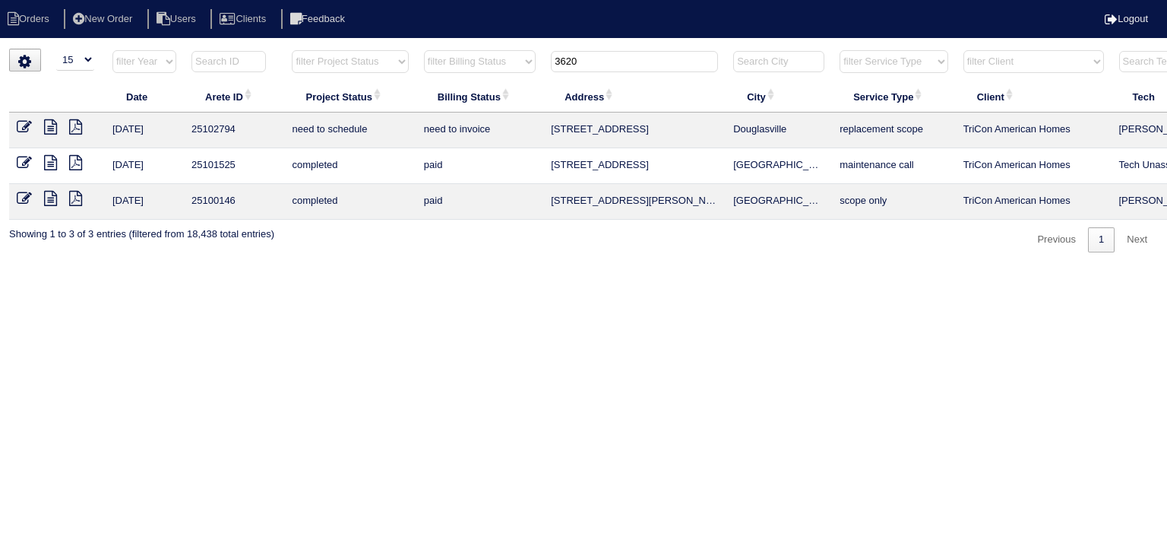
type input "3620"
click at [49, 128] on icon at bounding box center [50, 126] width 13 height 15
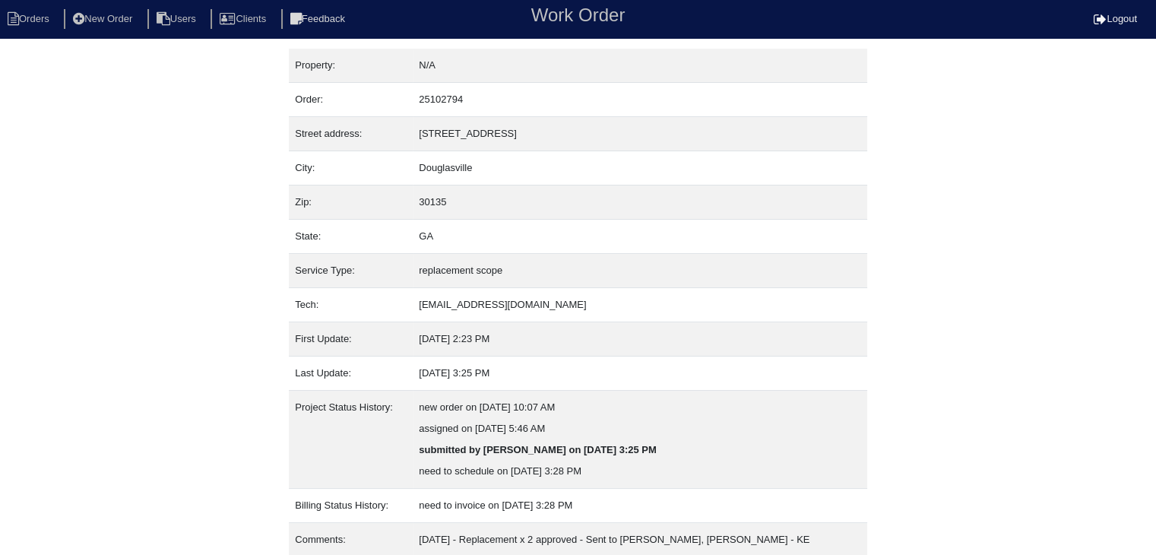
scroll to position [52, 0]
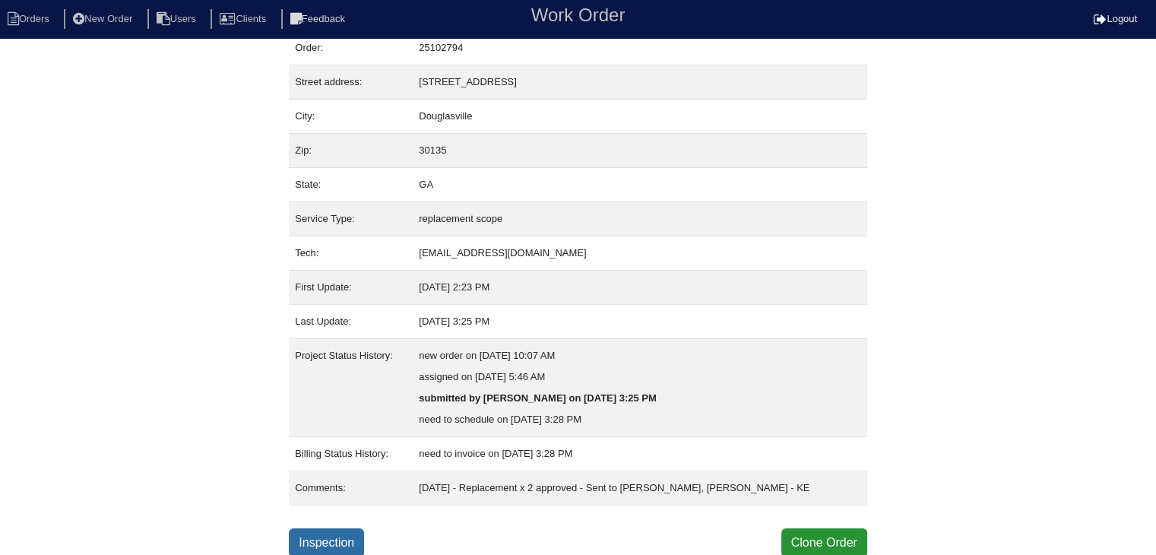
click at [322, 546] on link "Inspection" at bounding box center [326, 542] width 75 height 29
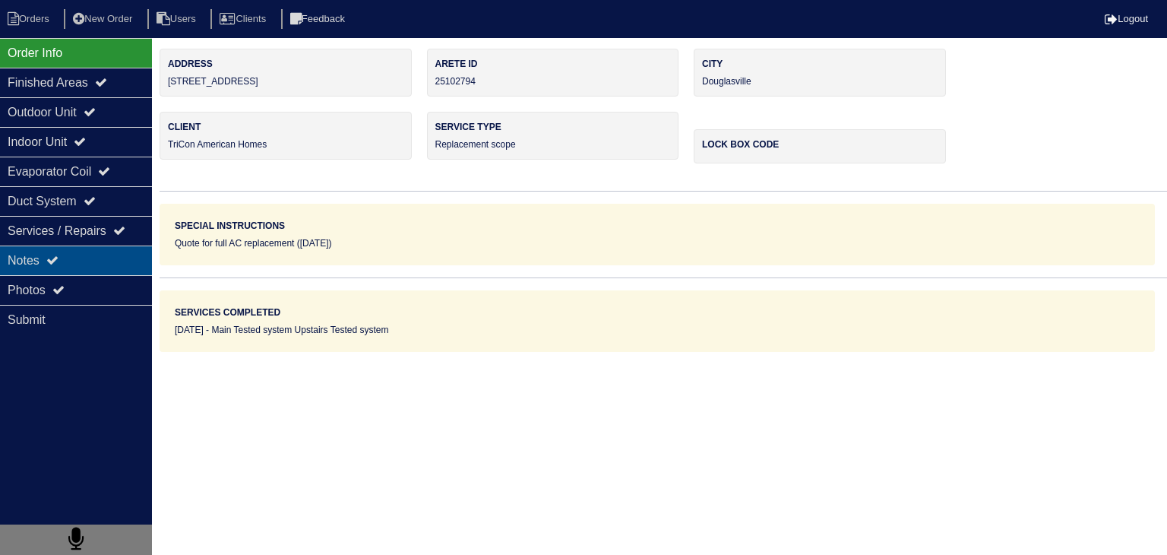
click at [128, 263] on div "Notes" at bounding box center [76, 260] width 152 height 30
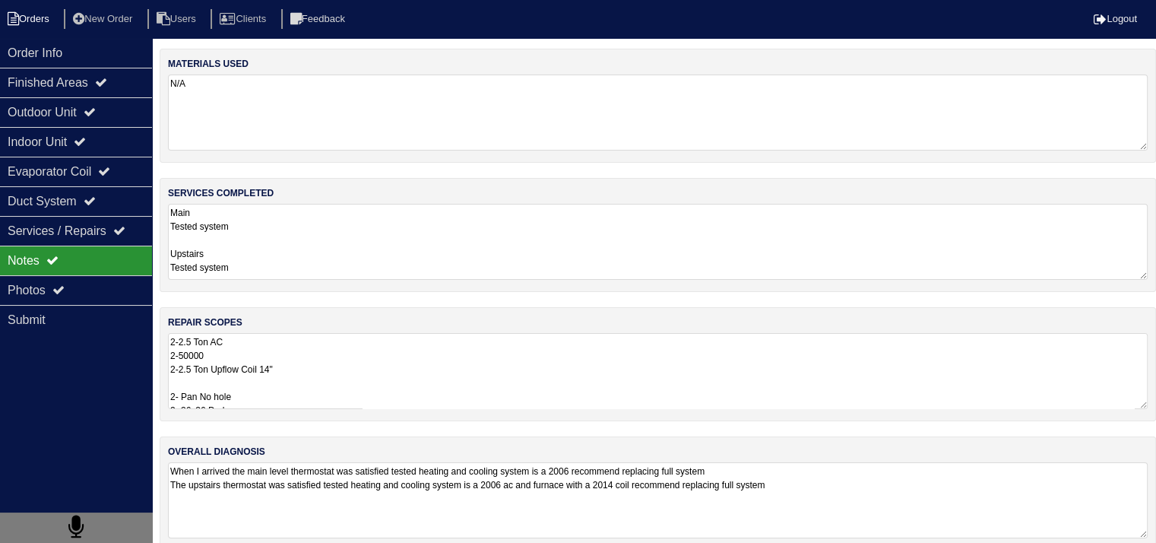
click at [49, 21] on li "Orders" at bounding box center [31, 19] width 62 height 21
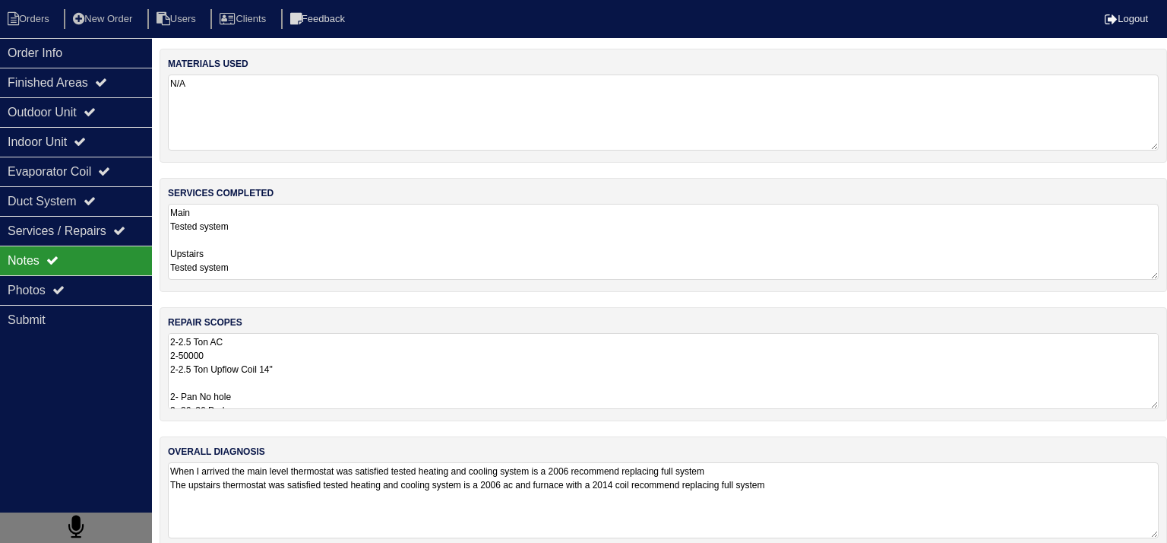
select select "15"
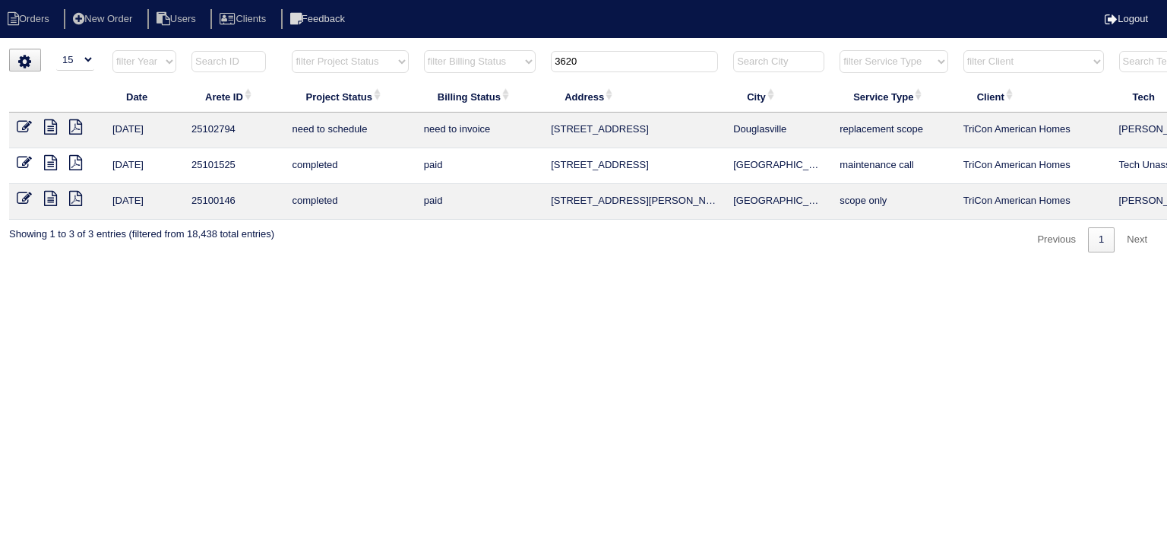
click at [595, 65] on input "3620" at bounding box center [634, 61] width 167 height 21
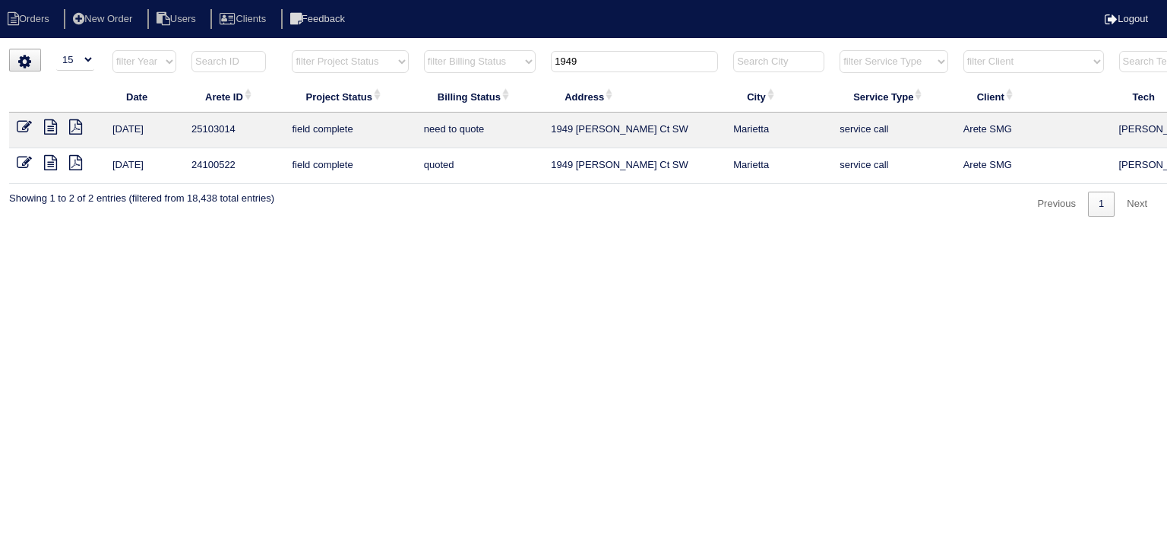
type input "1949"
click at [55, 122] on icon at bounding box center [50, 126] width 13 height 15
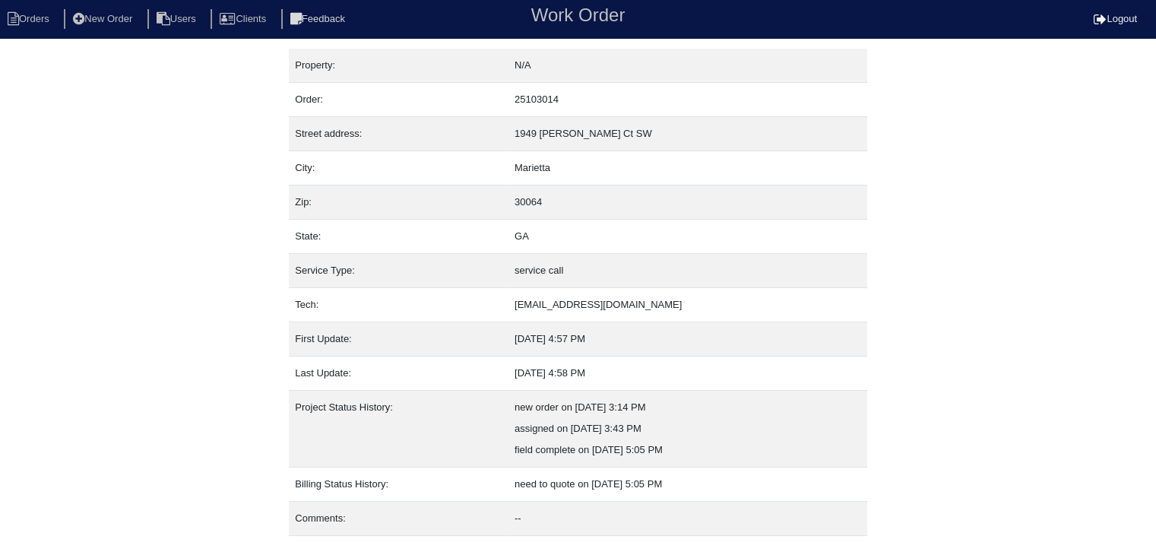
scroll to position [30, 0]
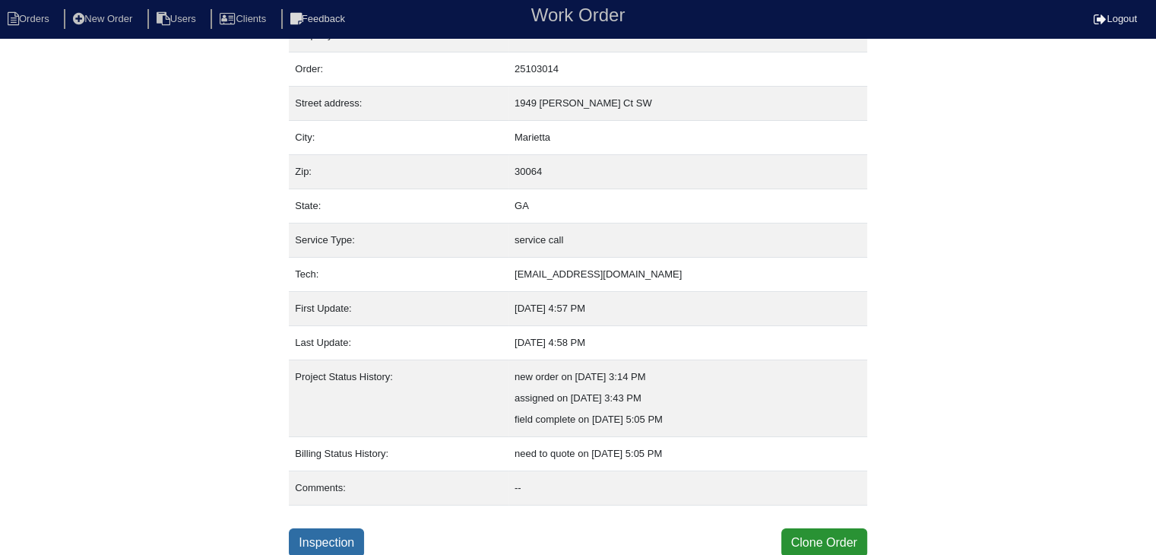
click at [344, 533] on link "Inspection" at bounding box center [326, 542] width 75 height 29
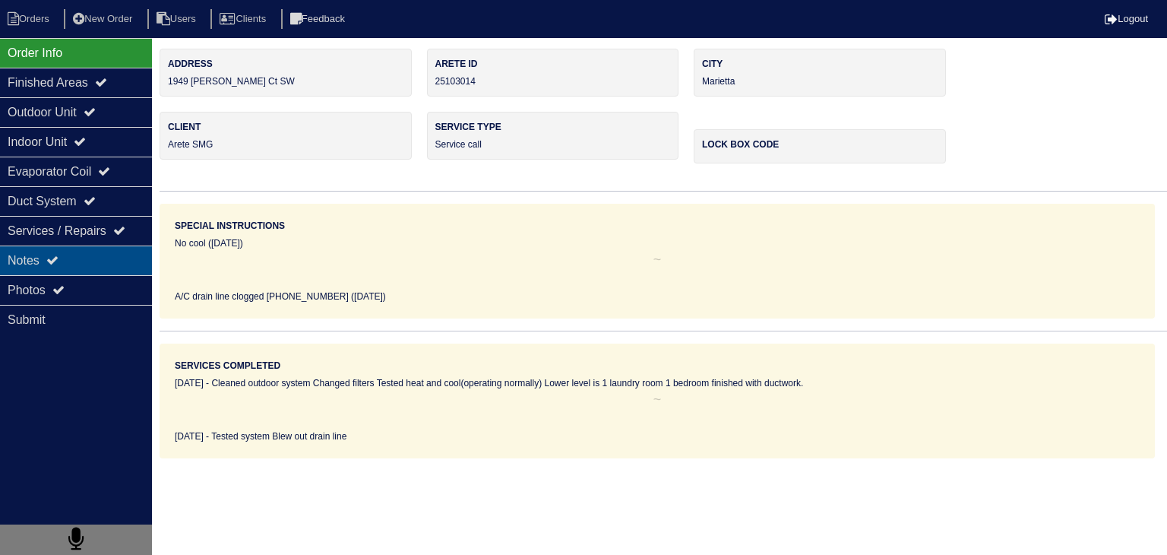
click at [76, 267] on div "Notes" at bounding box center [76, 260] width 152 height 30
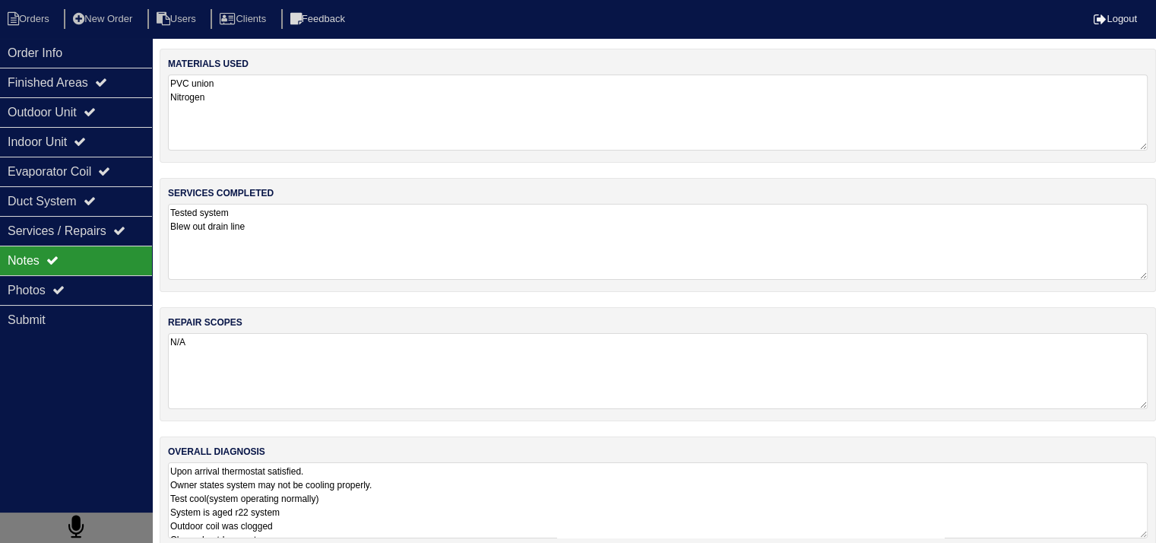
click at [234, 363] on textarea "N/A" at bounding box center [658, 371] width 980 height 76
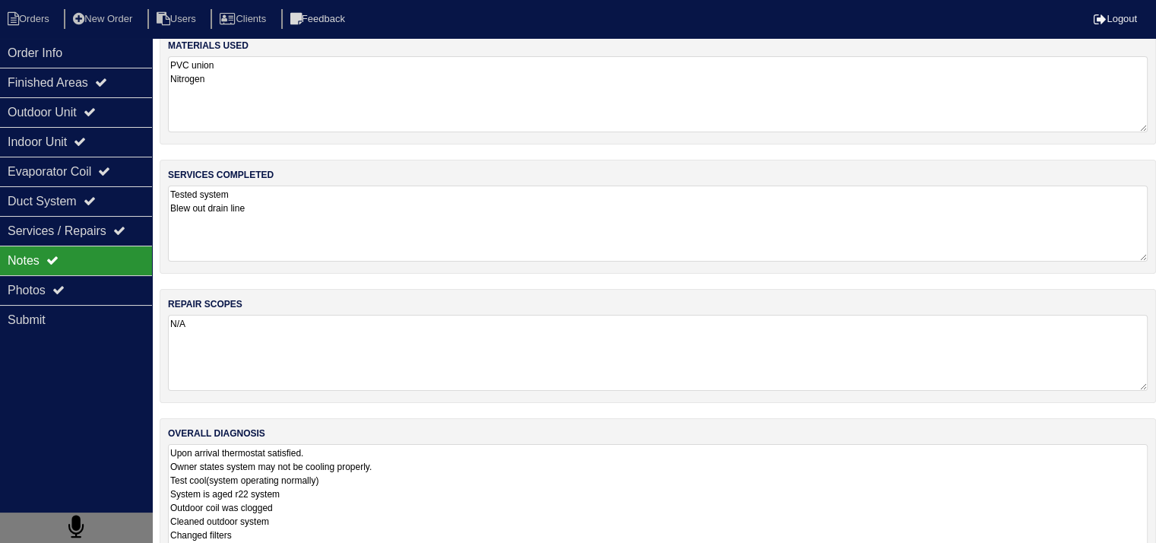
click at [432, 466] on textarea "Upon arrival thermostat satisfied. Owner states system may not be cooling prope…" at bounding box center [658, 534] width 980 height 181
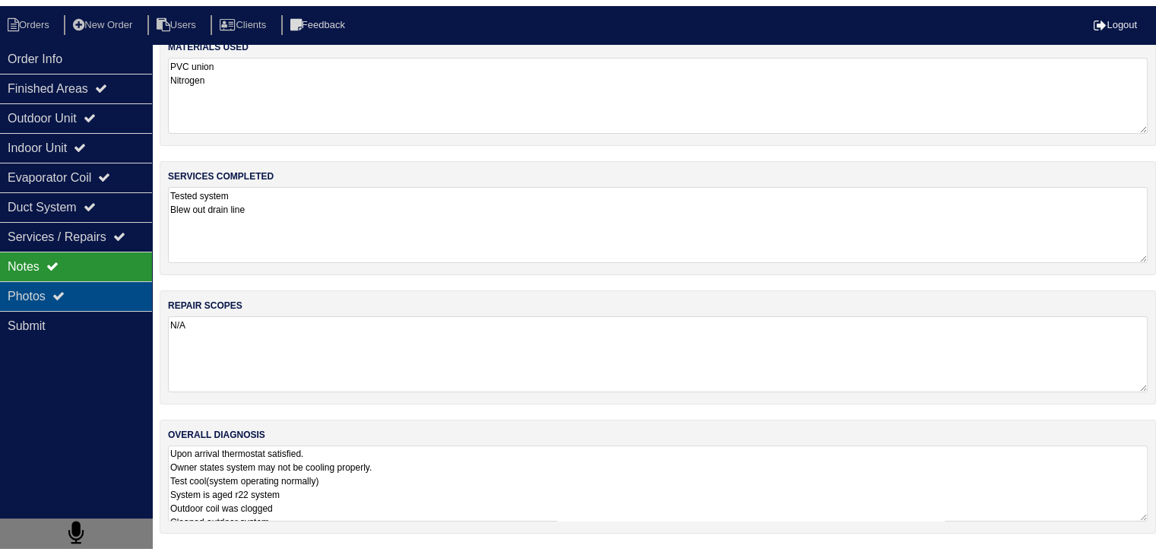
scroll to position [19, 0]
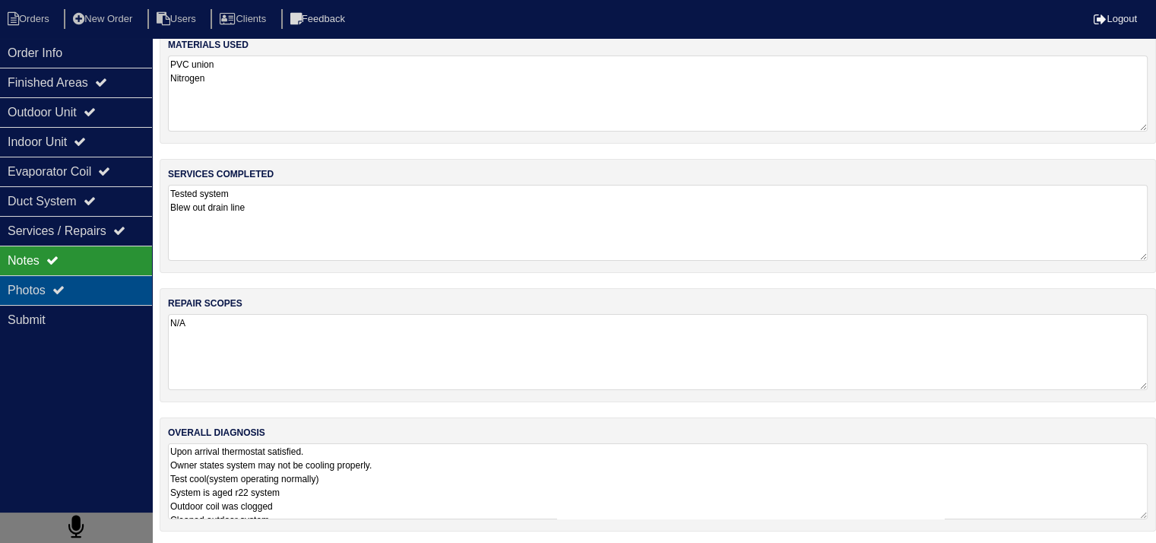
click at [119, 294] on div "Photos" at bounding box center [76, 290] width 152 height 30
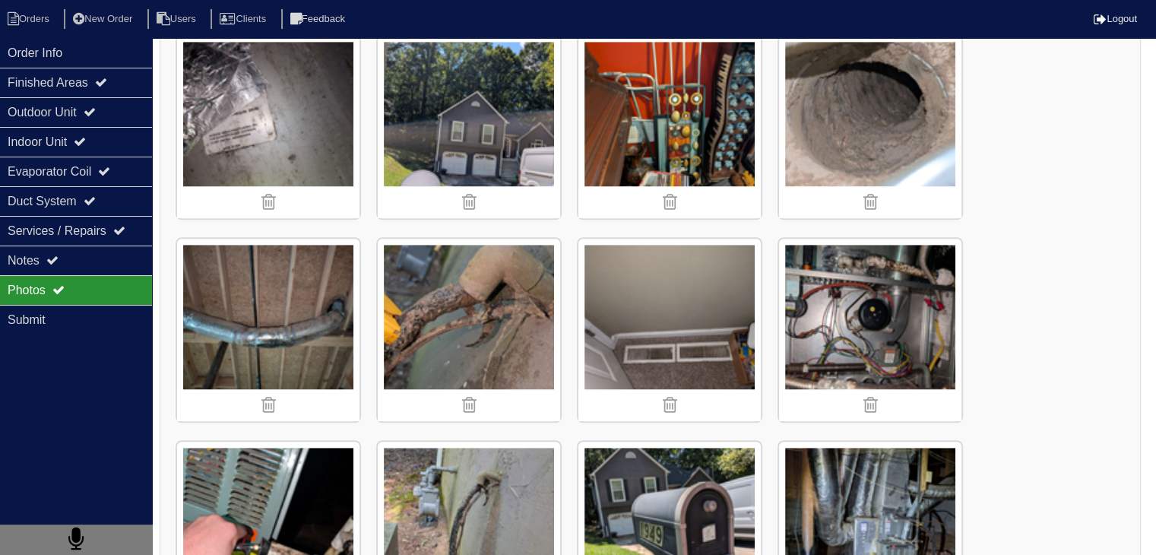
scroll to position [1052, 0]
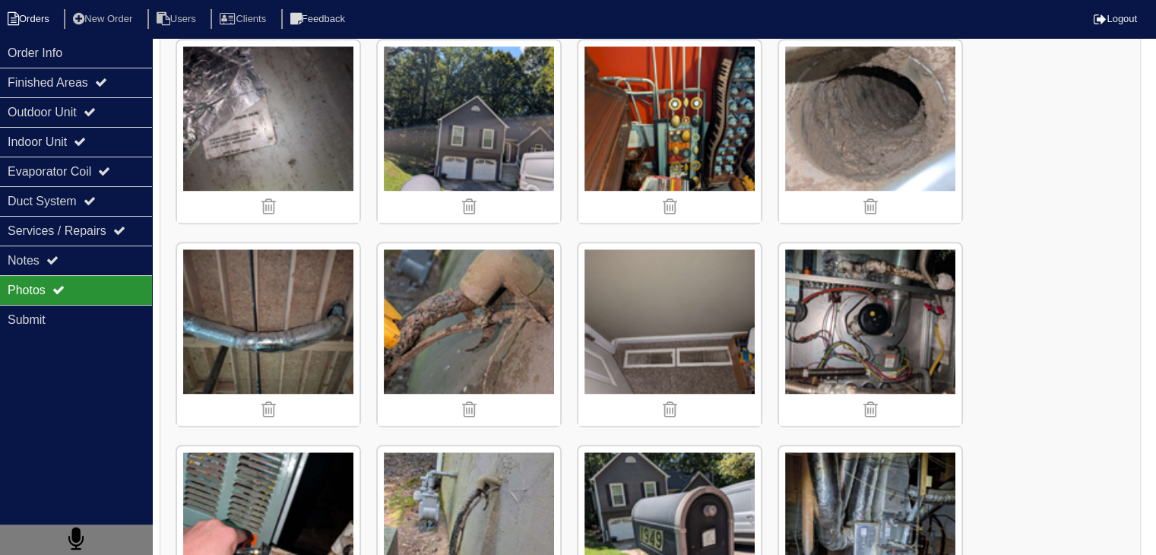
click at [48, 17] on li "Orders" at bounding box center [31, 19] width 62 height 21
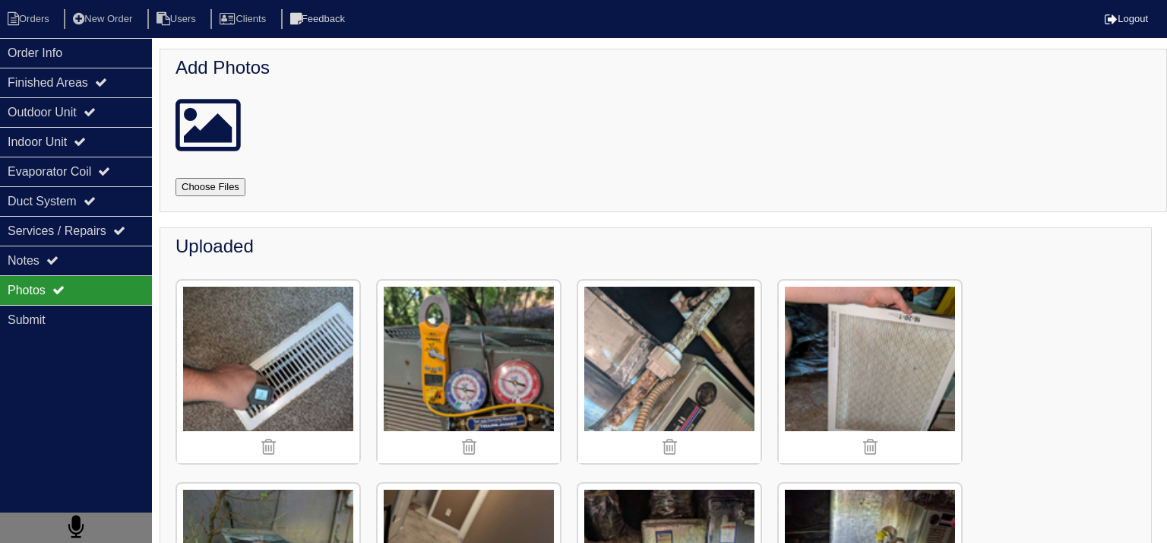
select select "15"
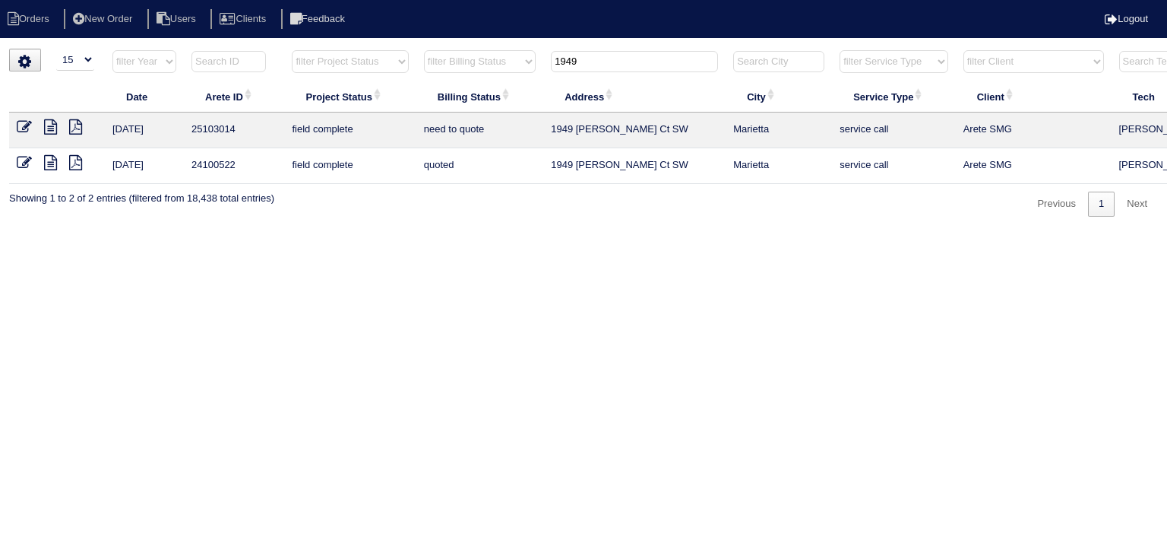
click at [584, 59] on input "1949" at bounding box center [634, 61] width 167 height 21
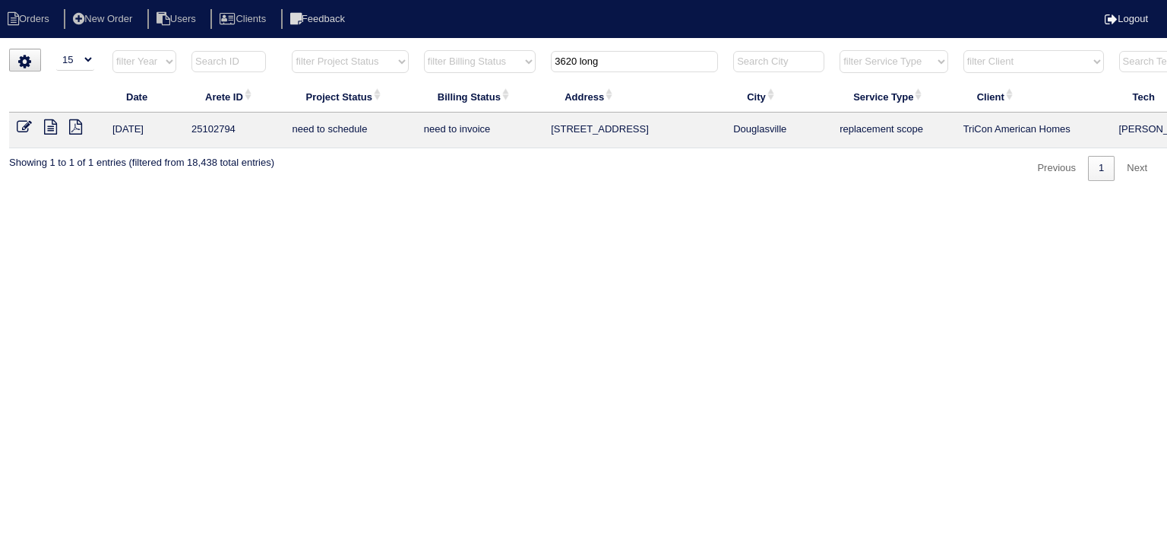
type input "3620 long"
click at [49, 131] on icon at bounding box center [50, 126] width 13 height 15
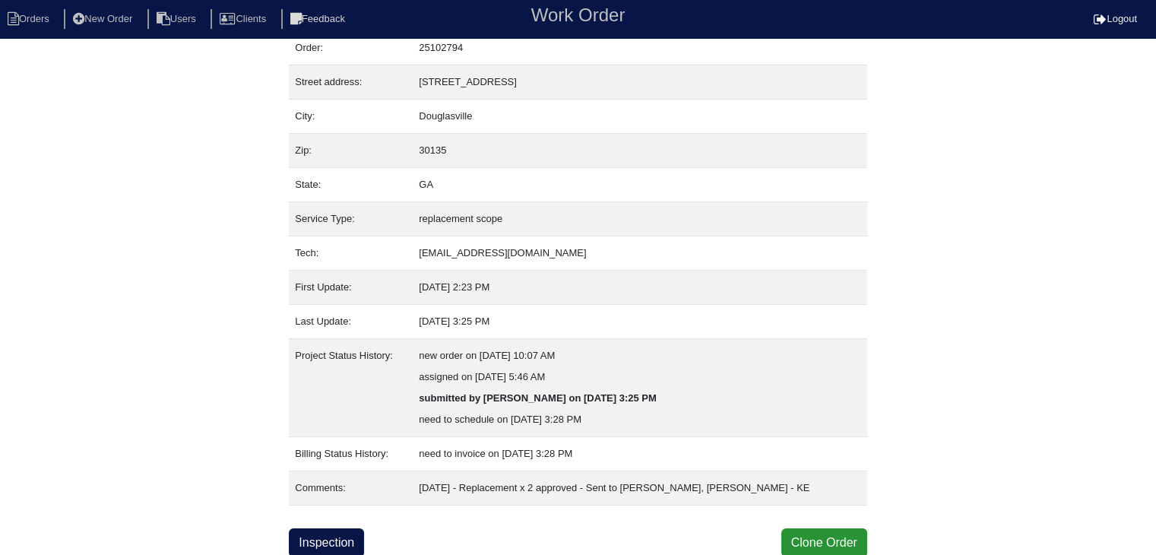
scroll to position [52, 0]
click at [339, 540] on link "Inspection" at bounding box center [326, 542] width 75 height 29
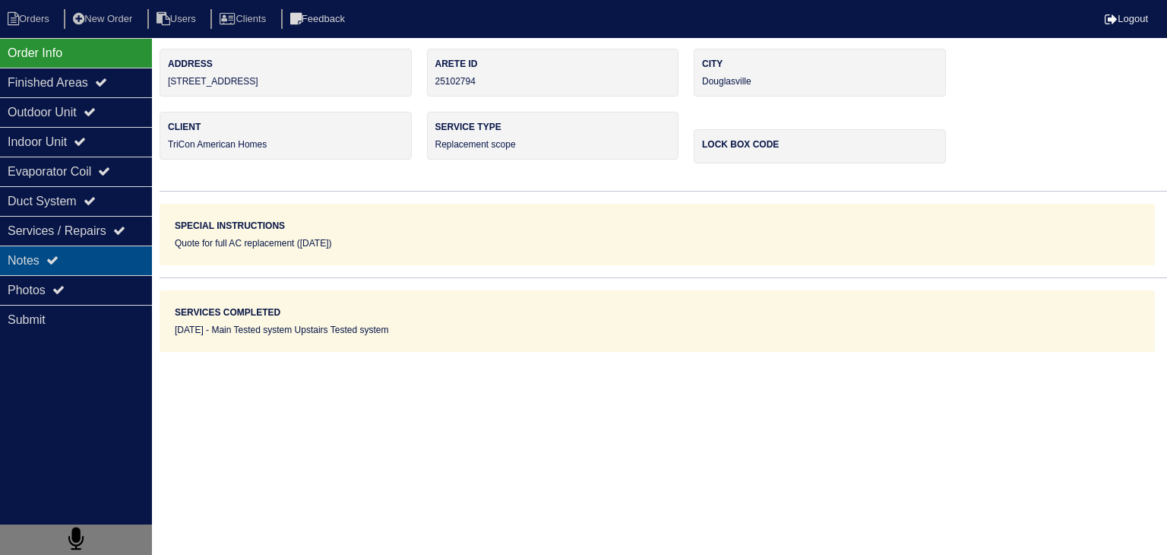
click at [91, 265] on div "Notes" at bounding box center [76, 260] width 152 height 30
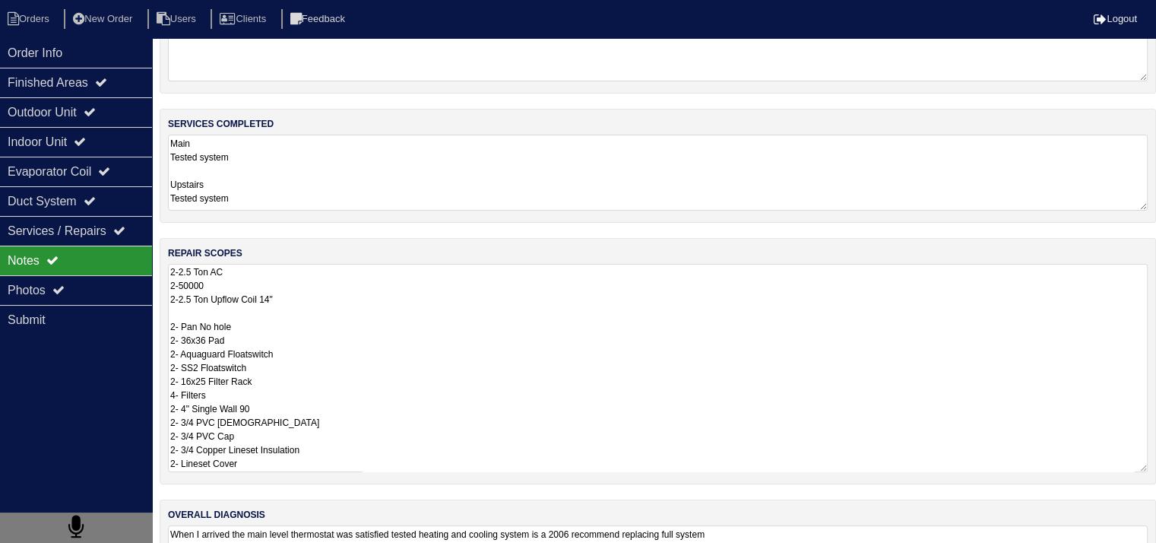
scroll to position [152, 0]
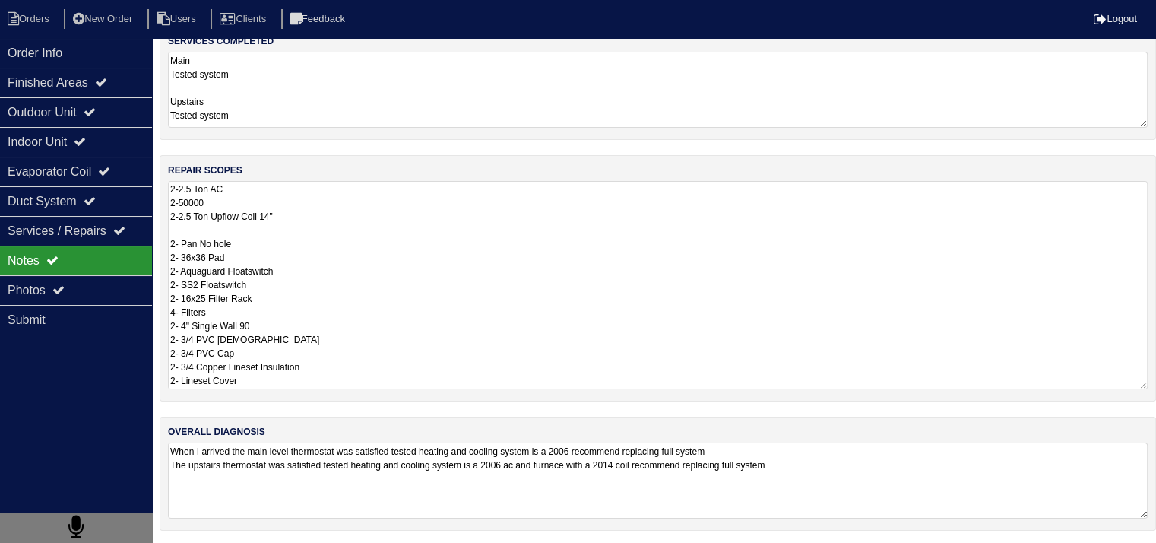
drag, startPoint x: 169, startPoint y: 341, endPoint x: 287, endPoint y: 550, distance: 239.5
click at [286, 546] on html "Orders New Order Users Clients Feedback Logout Orders New Order Users Clients M…" at bounding box center [578, 197] width 1156 height 698
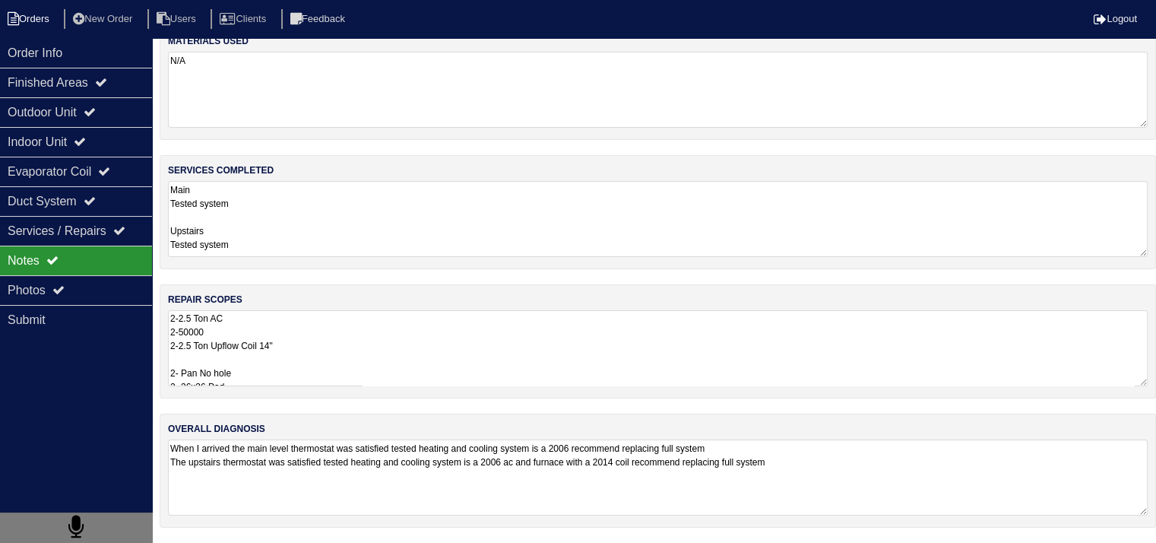
scroll to position [19, 0]
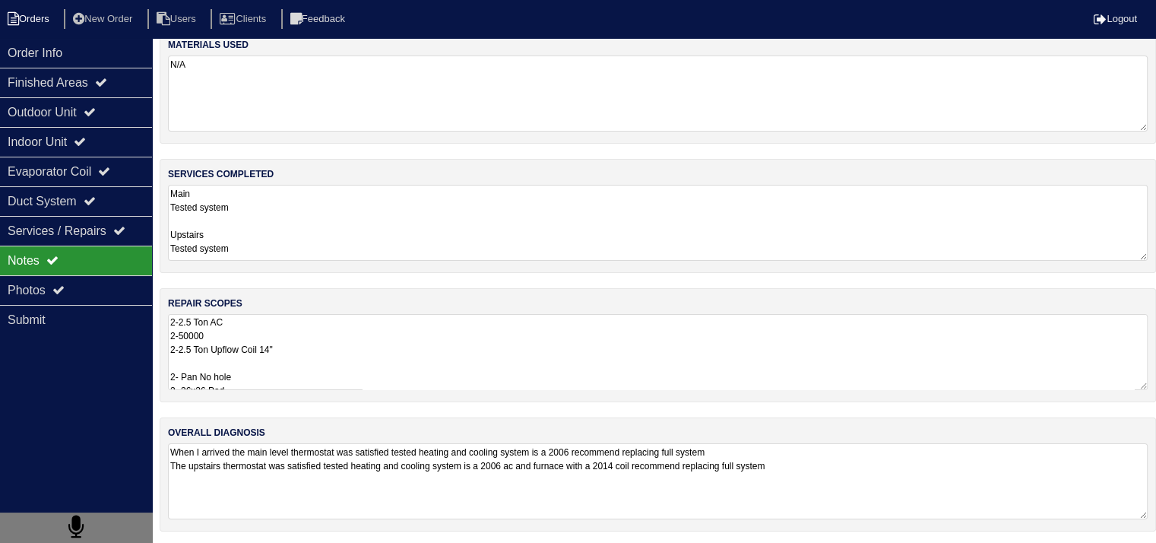
click at [30, 13] on li "Orders" at bounding box center [31, 19] width 62 height 21
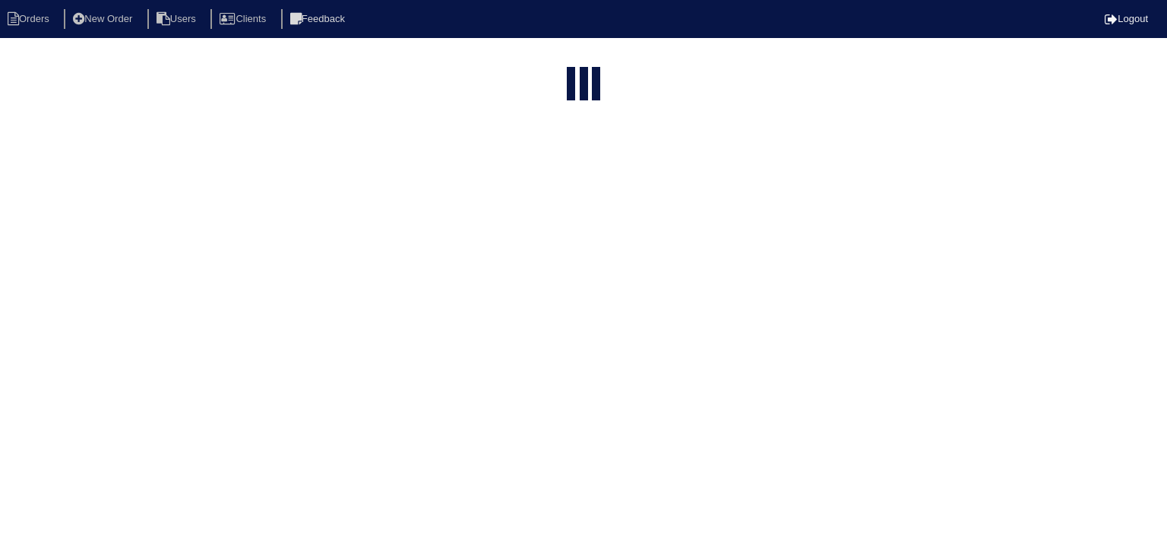
select select "15"
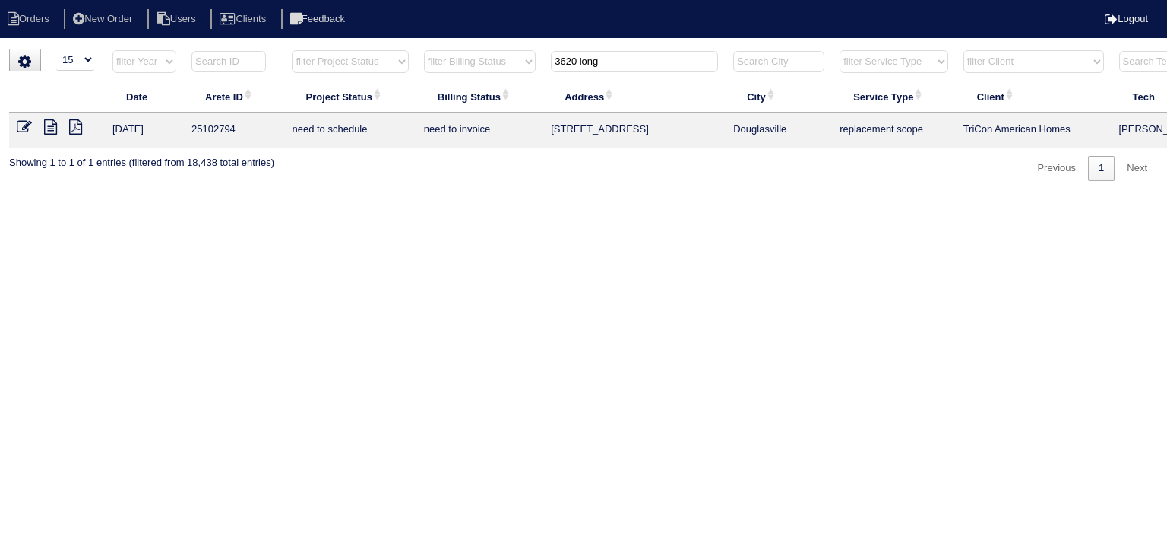
drag, startPoint x: 647, startPoint y: 64, endPoint x: 447, endPoint y: 61, distance: 200.7
click at [447, 61] on tr "filter Year -- Any Year -- 2025 2024 2023 2022 2021 2020 2019 filter Project St…" at bounding box center [667, 64] width 1317 height 31
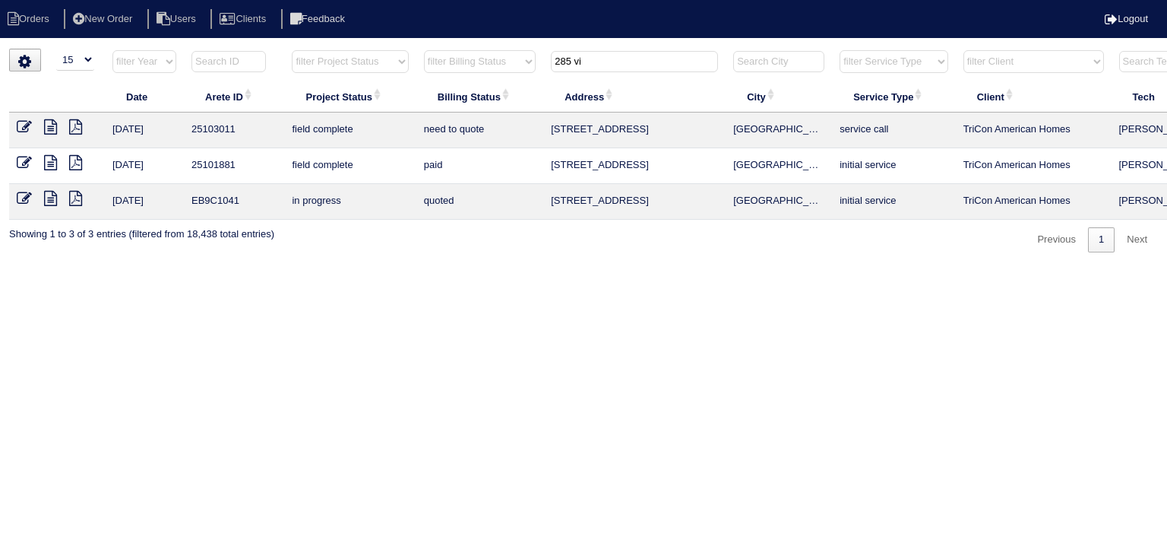
type input "285 vi"
click at [52, 122] on icon at bounding box center [50, 126] width 13 height 15
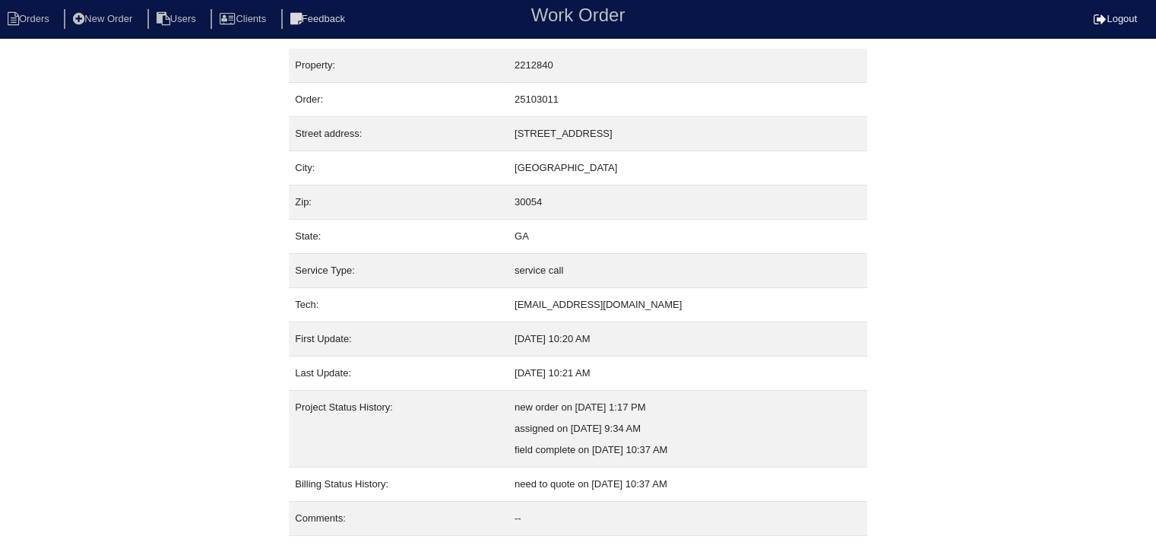
scroll to position [30, 0]
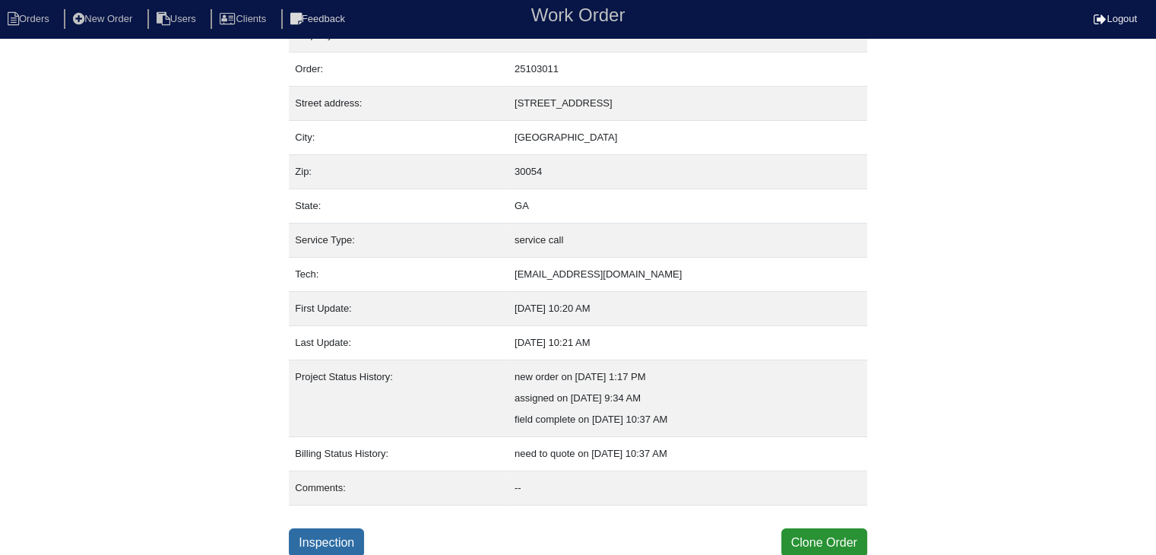
click at [330, 535] on link "Inspection" at bounding box center [326, 542] width 75 height 29
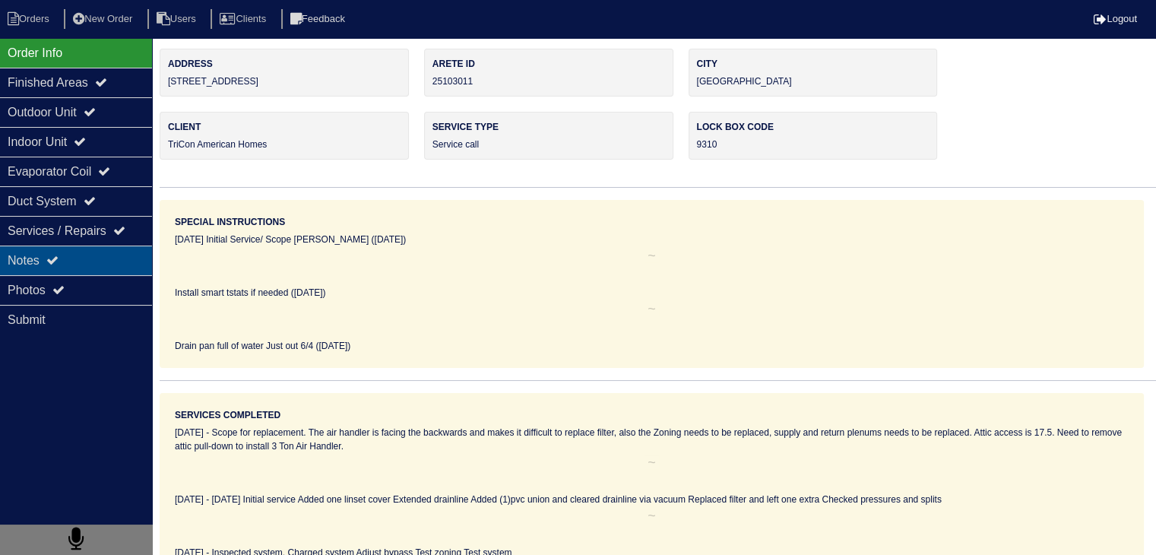
click at [73, 268] on div "Notes" at bounding box center [76, 260] width 152 height 30
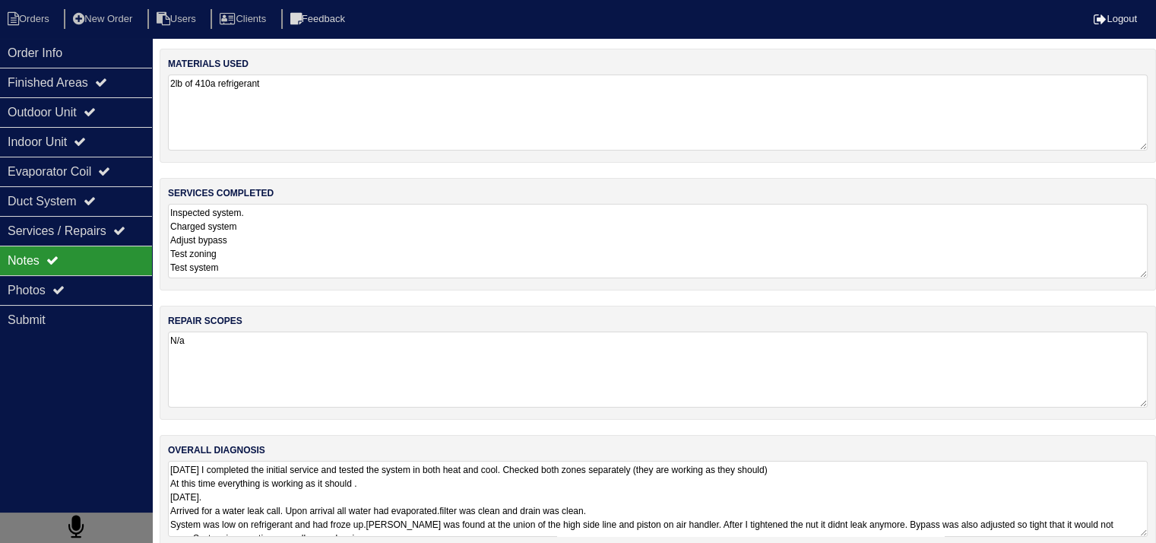
click at [357, 251] on textarea "Inspected system. Charged system Adjust bypass Test zoning Test system" at bounding box center [658, 241] width 980 height 74
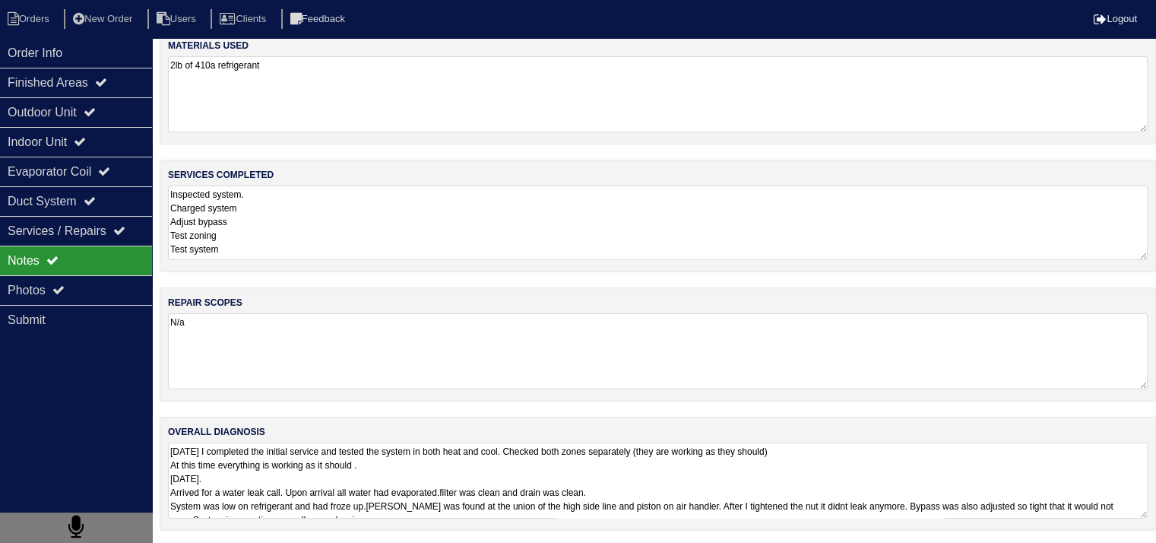
scroll to position [24, 0]
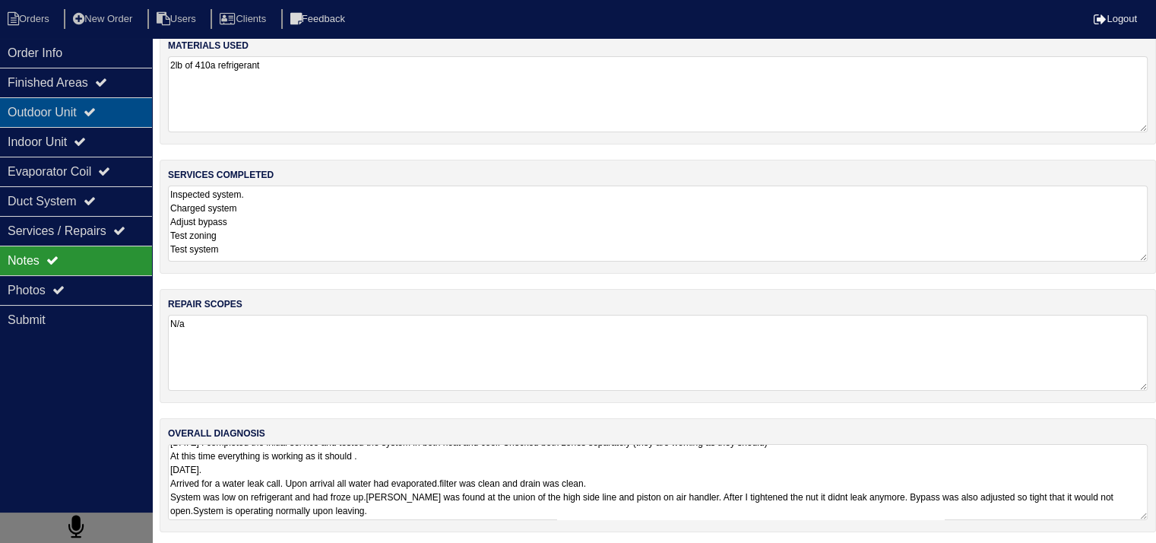
click at [71, 119] on div "Outdoor Unit" at bounding box center [76, 112] width 152 height 30
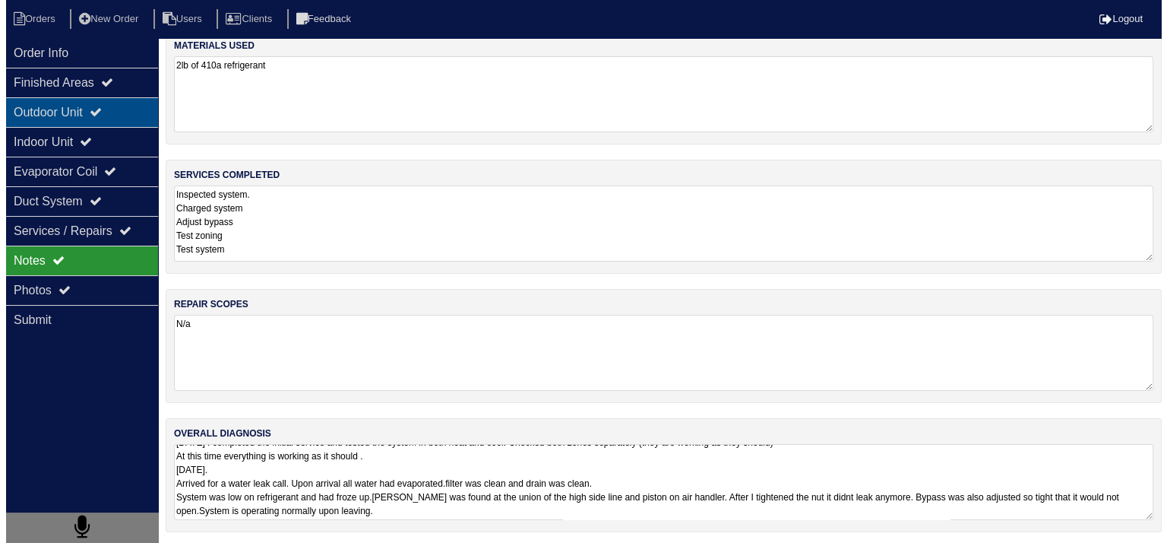
scroll to position [0, 0]
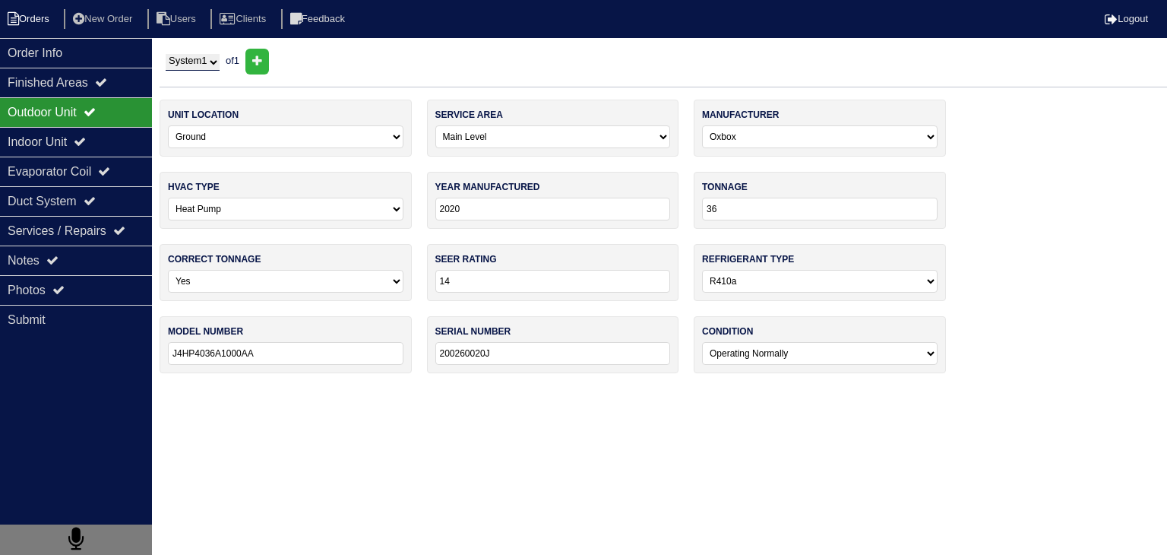
click at [40, 13] on li "Orders" at bounding box center [31, 19] width 62 height 21
select select "15"
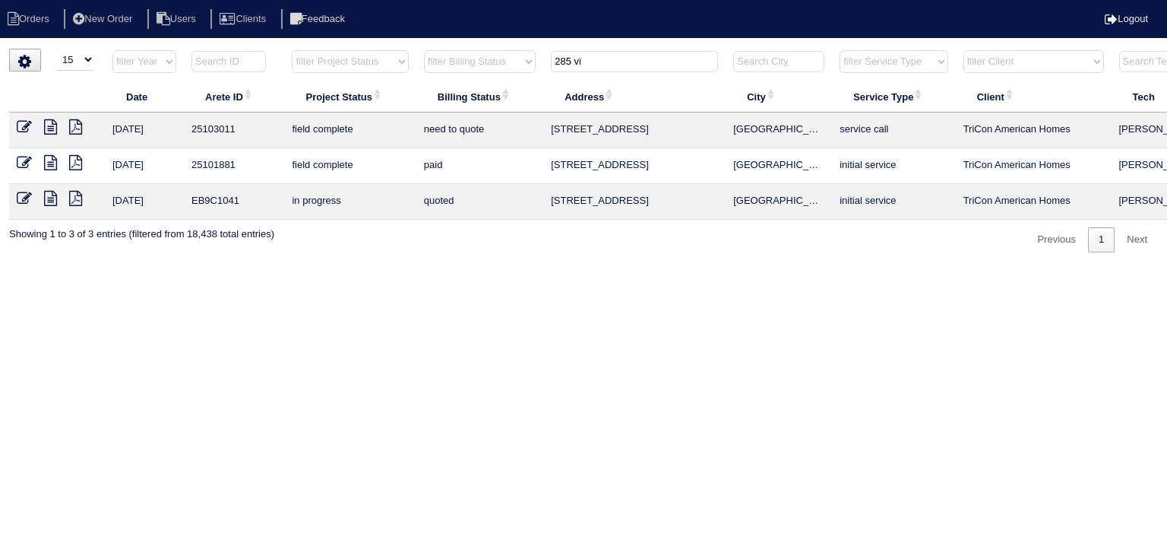
drag, startPoint x: 603, startPoint y: 62, endPoint x: 453, endPoint y: 50, distance: 150.2
click at [453, 50] on tr "filter Year -- Any Year -- 2025 2024 2023 2022 2021 2020 2019 filter Project St…" at bounding box center [667, 64] width 1317 height 31
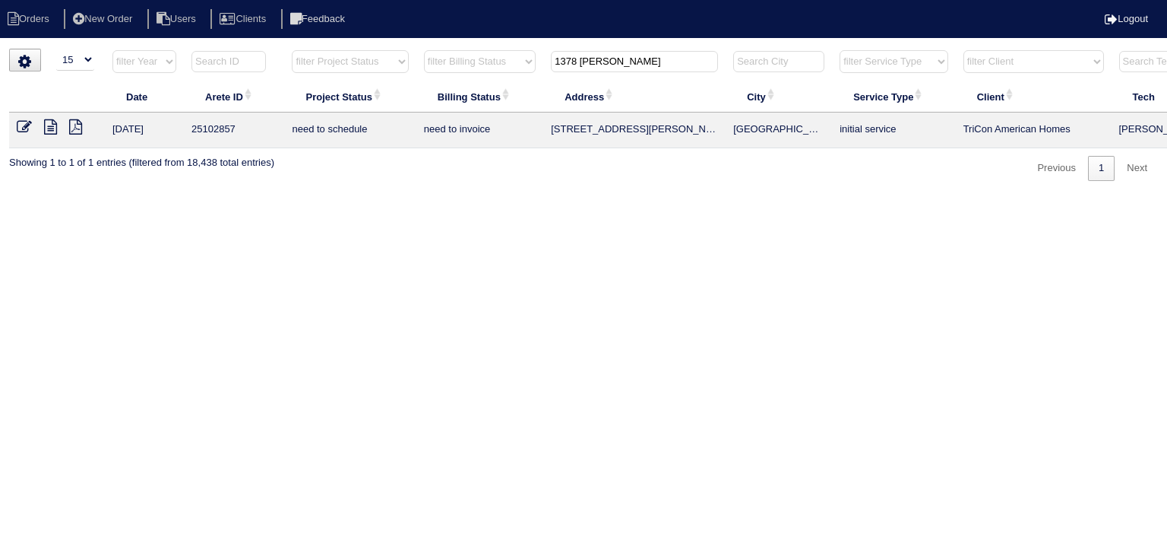
type input "1378 [PERSON_NAME]"
click at [50, 126] on icon at bounding box center [50, 126] width 13 height 15
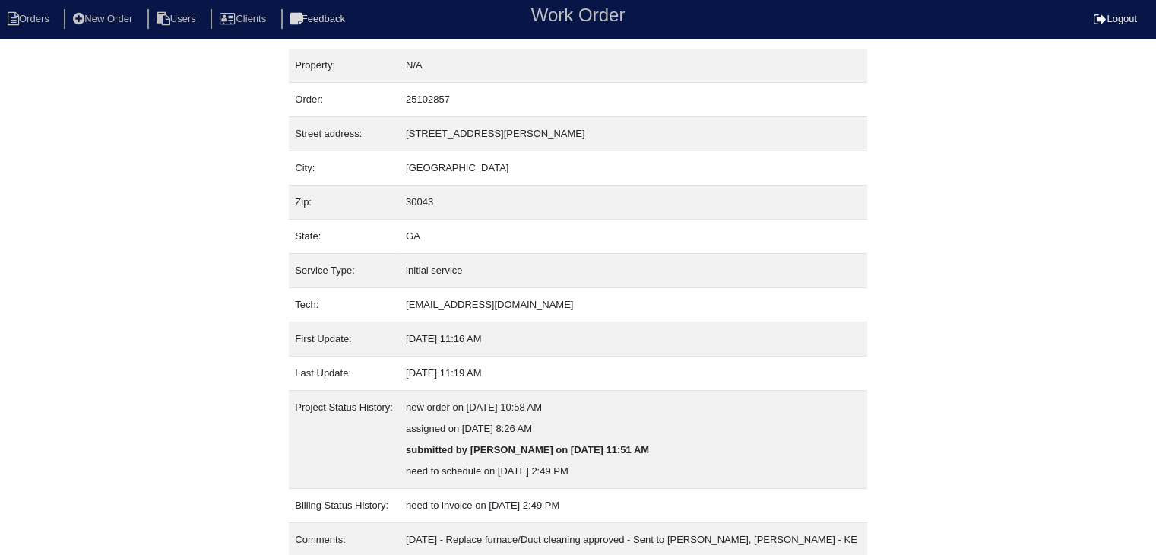
scroll to position [137, 0]
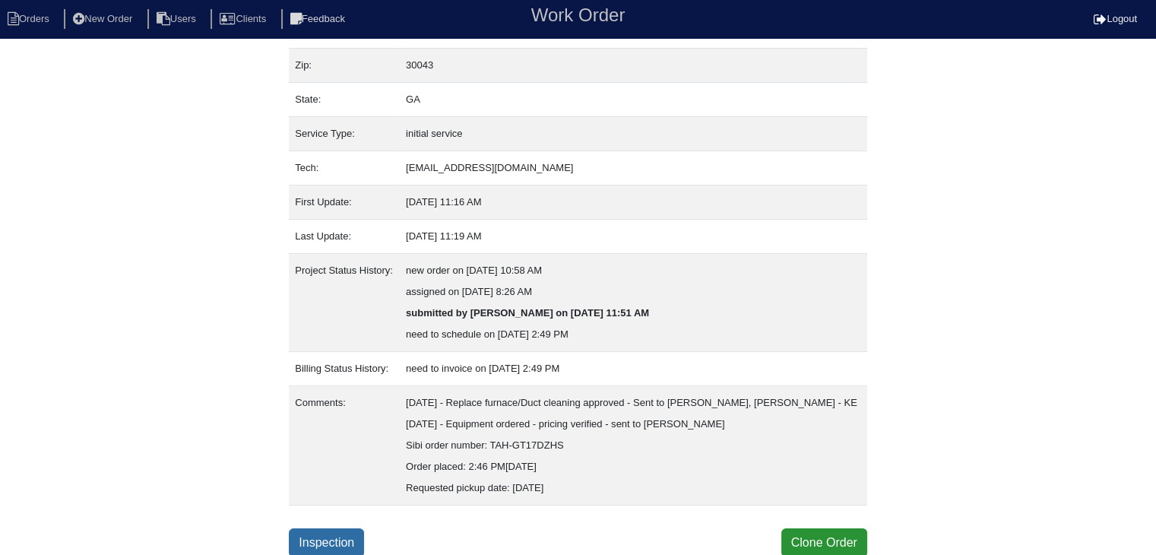
click at [319, 539] on link "Inspection" at bounding box center [326, 542] width 75 height 29
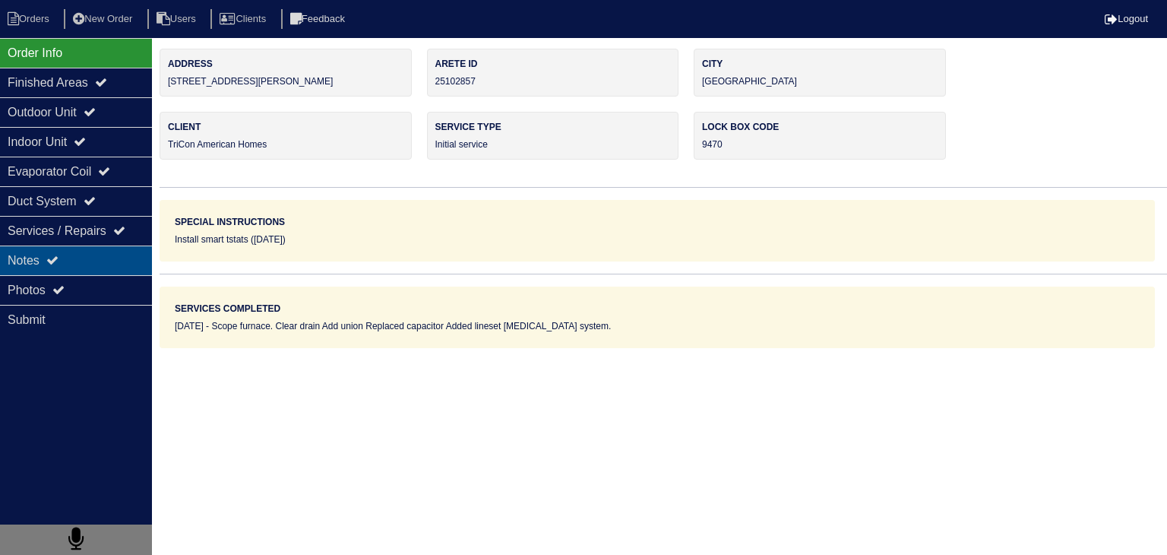
click at [90, 259] on div "Notes" at bounding box center [76, 260] width 152 height 30
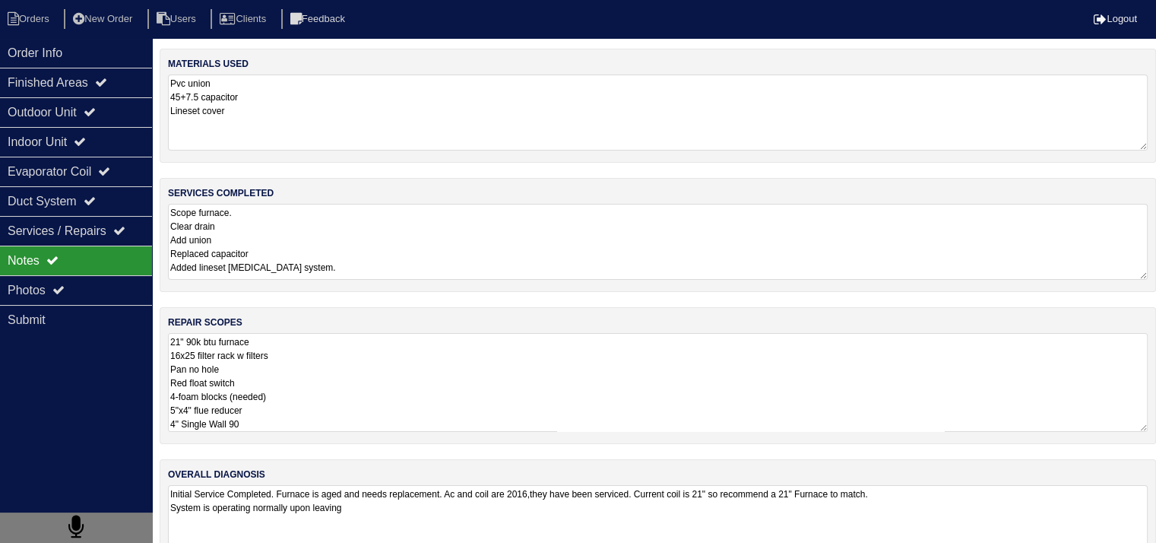
scroll to position [1, 0]
drag, startPoint x: 173, startPoint y: 340, endPoint x: 296, endPoint y: 453, distance: 166.8
click at [296, 453] on div "materials used Pvc union 45+7.5 capacitor Lineset cover services completed Scop…" at bounding box center [658, 319] width 996 height 540
